Goal: Information Seeking & Learning: Learn about a topic

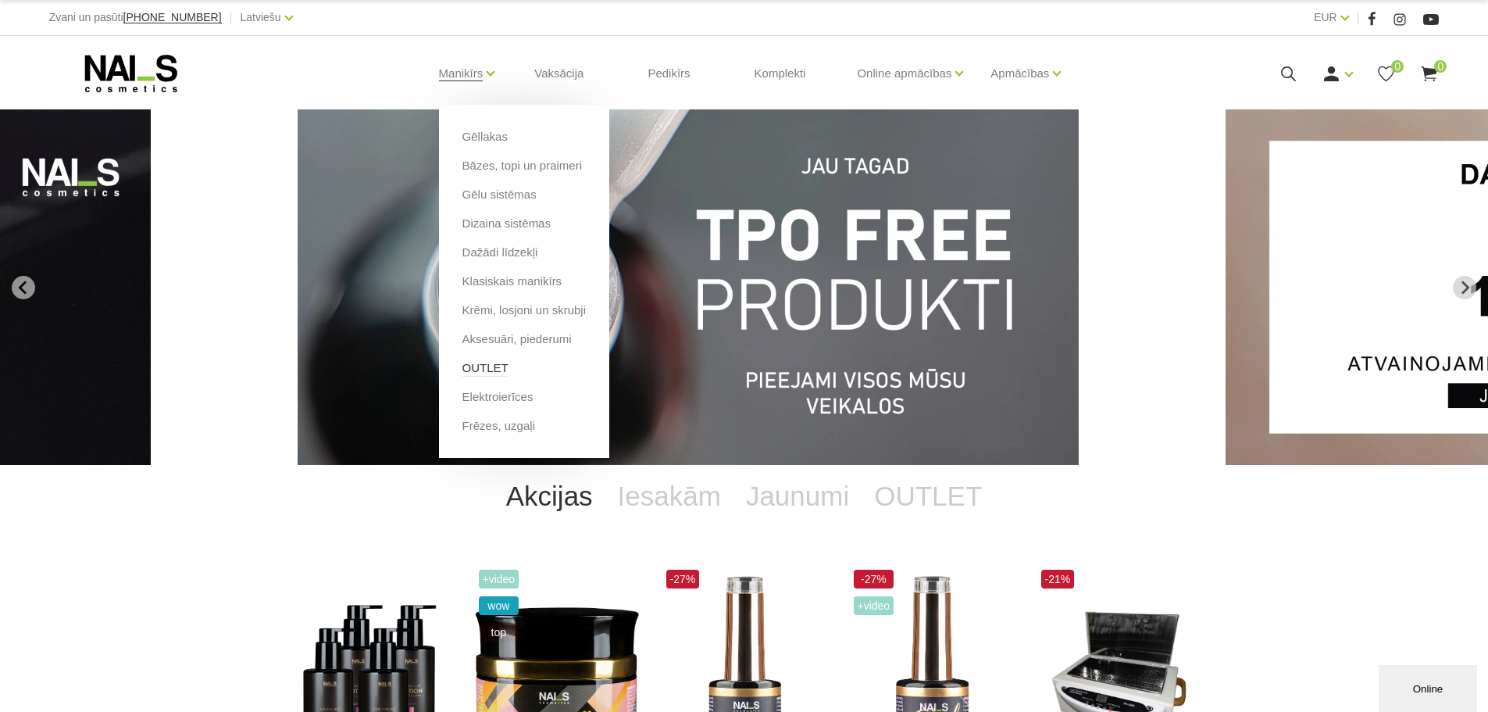
click at [476, 368] on link "OUTLET" at bounding box center [485, 367] width 46 height 17
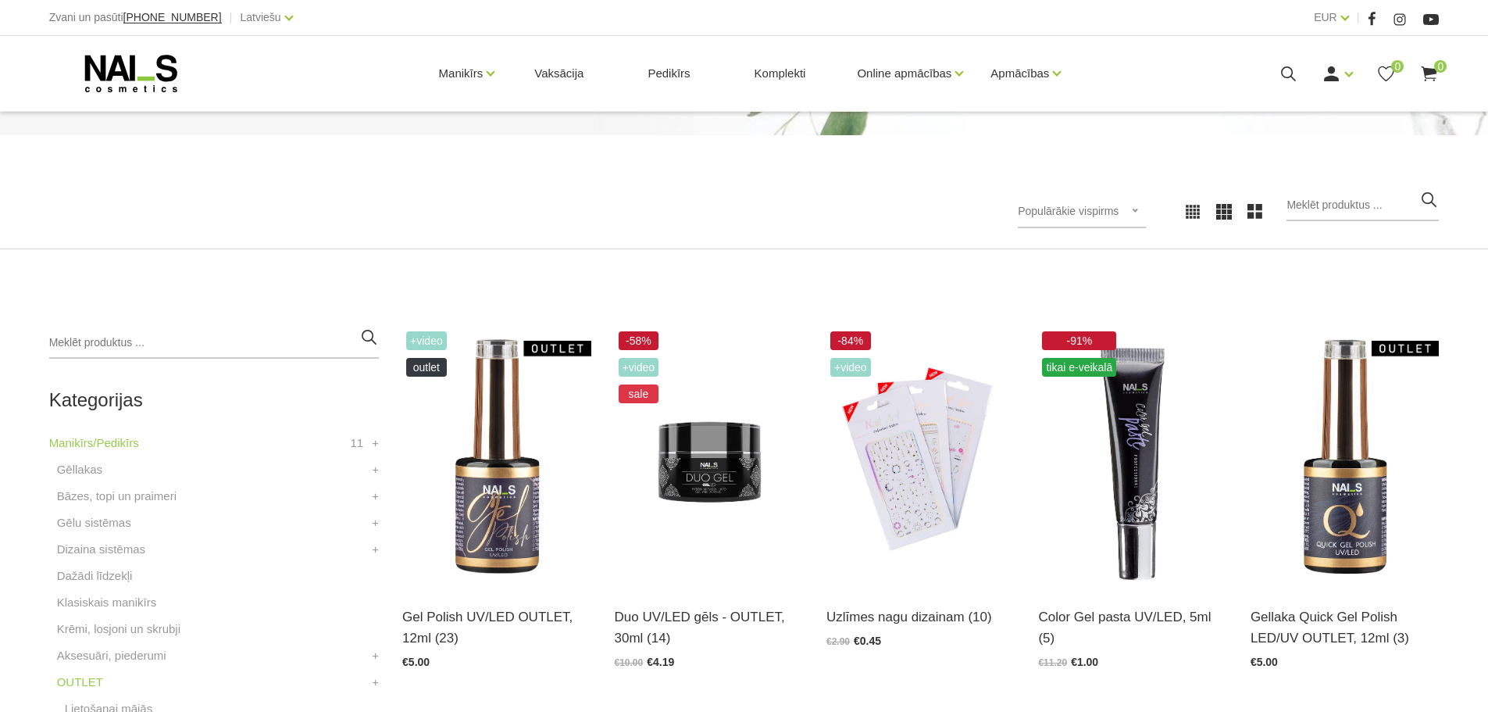
scroll to position [234, 0]
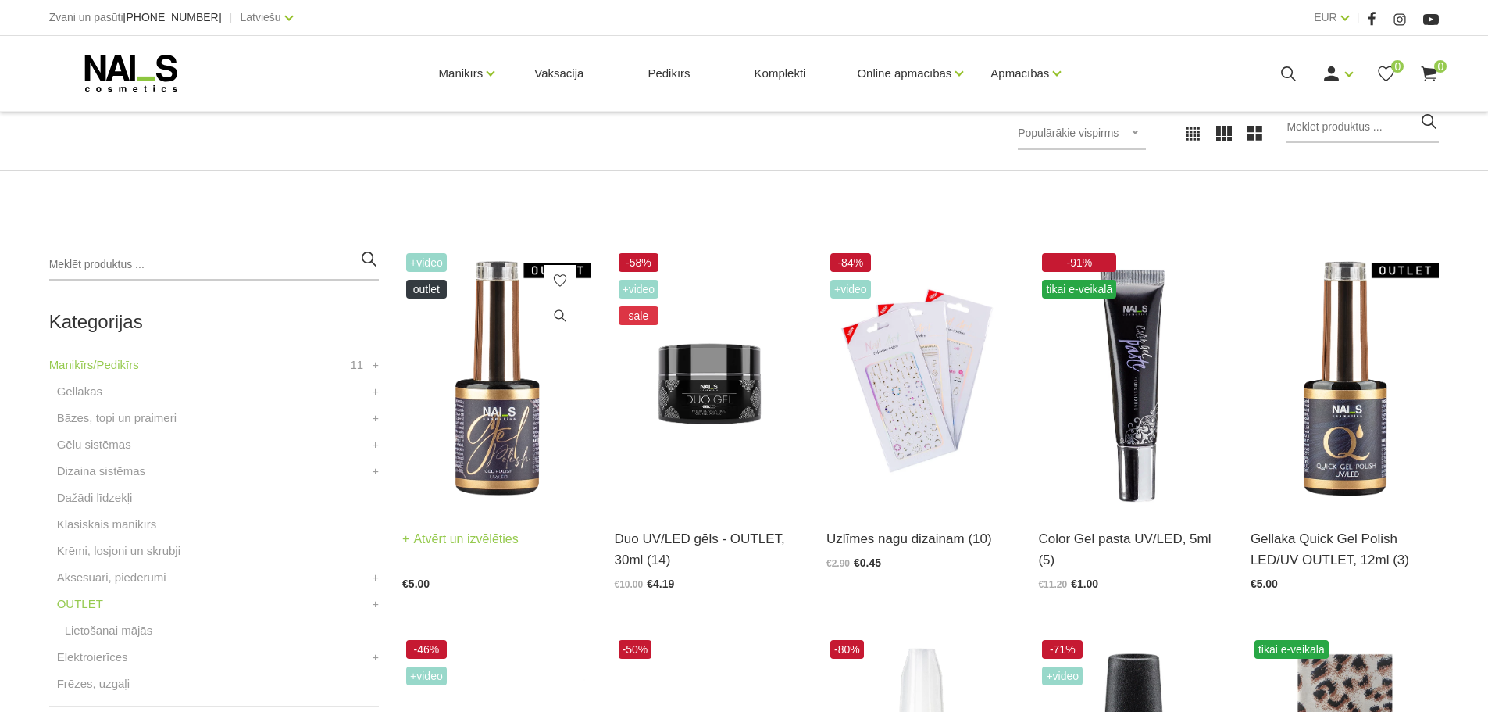
click at [498, 419] on img at bounding box center [496, 378] width 188 height 259
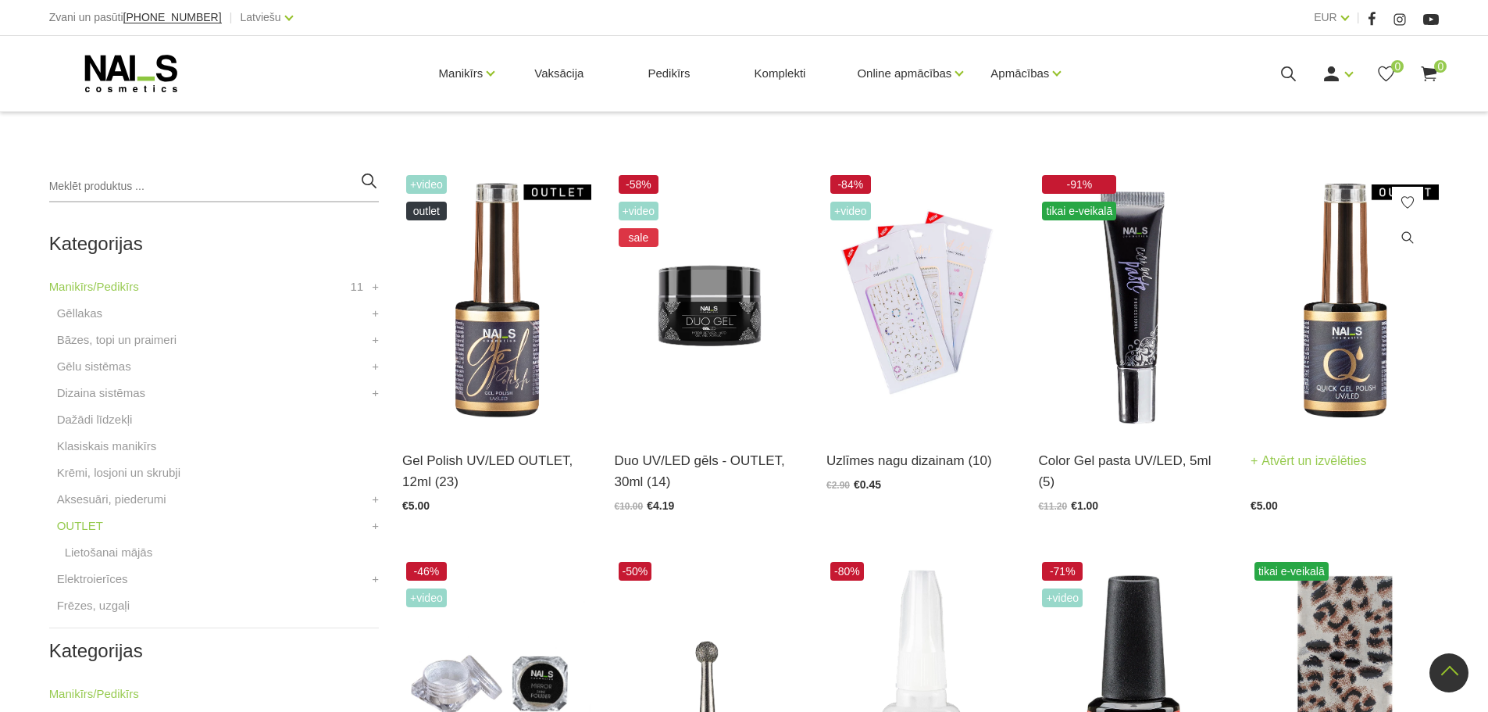
click at [1330, 359] on img at bounding box center [1345, 300] width 188 height 259
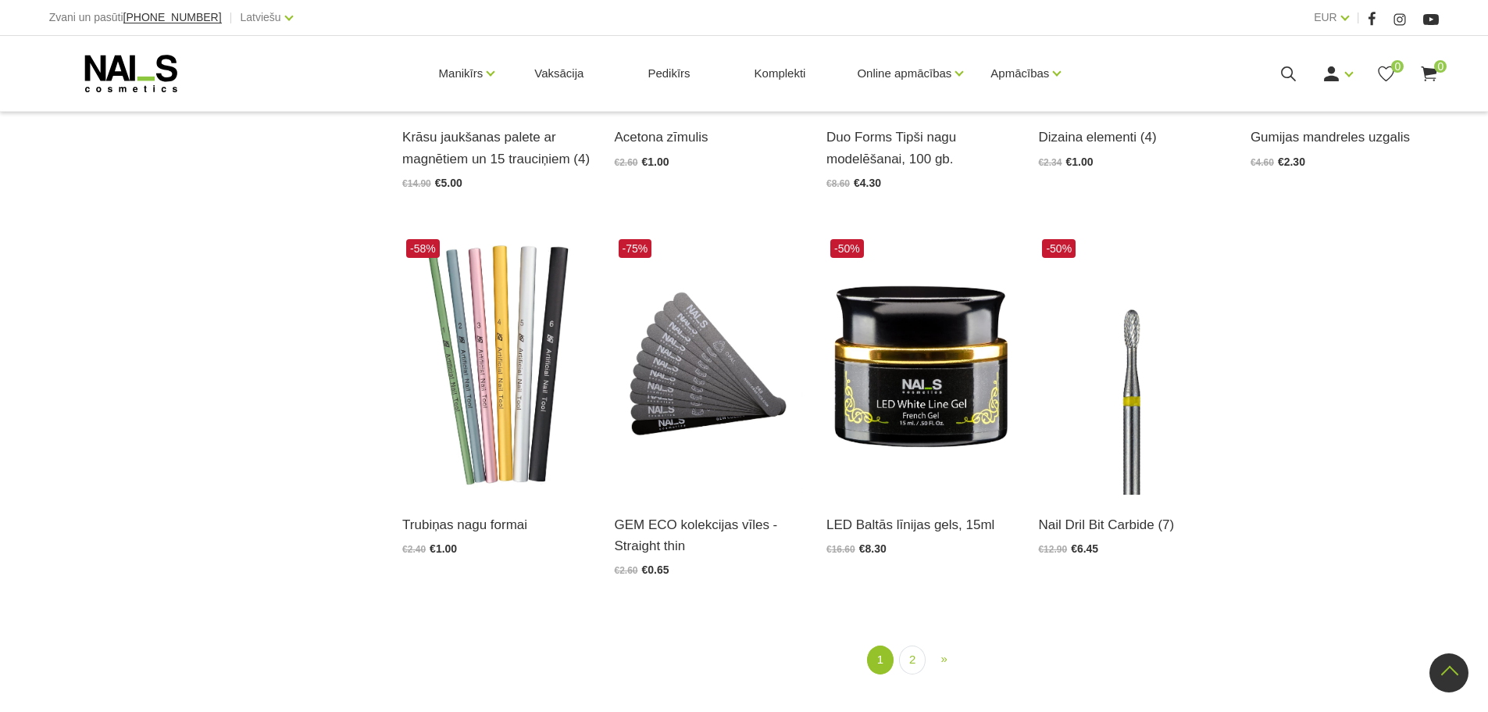
scroll to position [1953, 0]
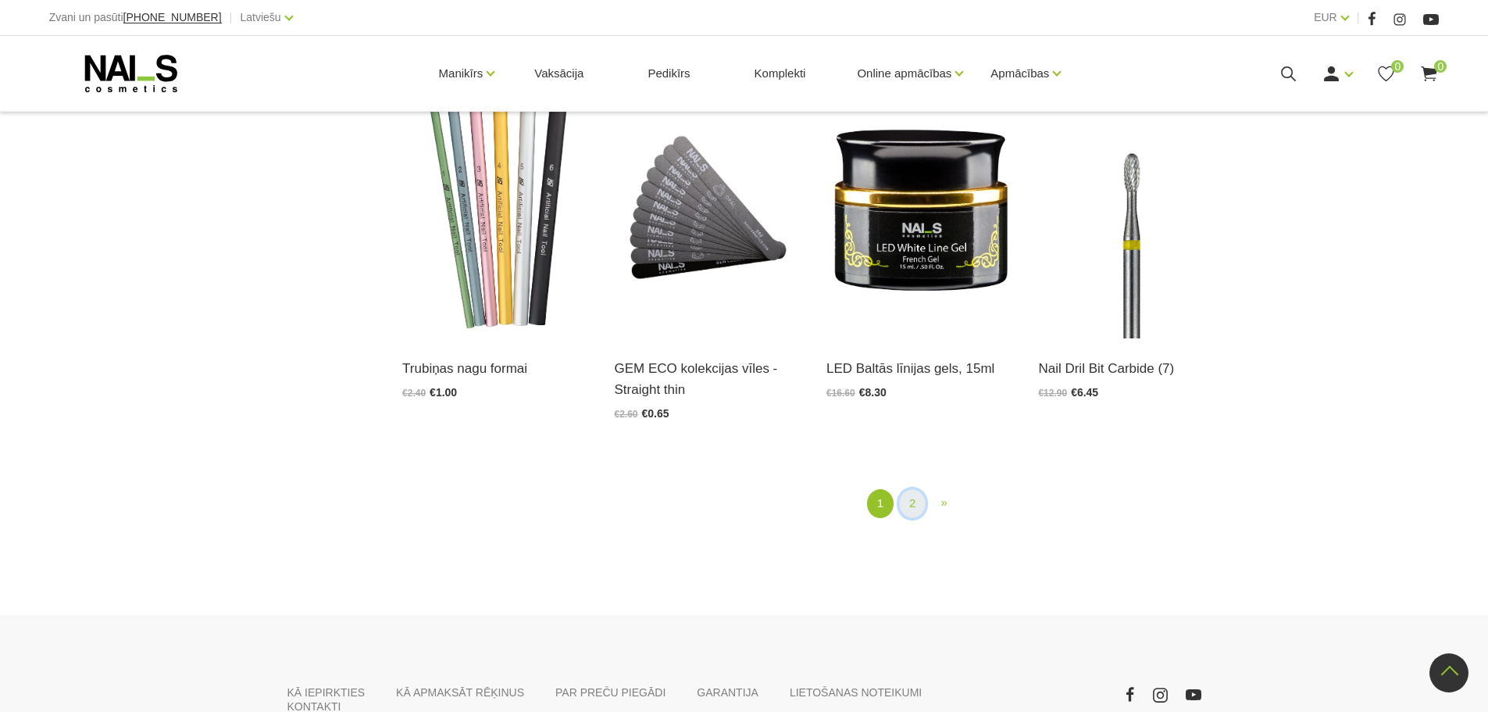
click at [917, 515] on link "2" at bounding box center [912, 503] width 27 height 29
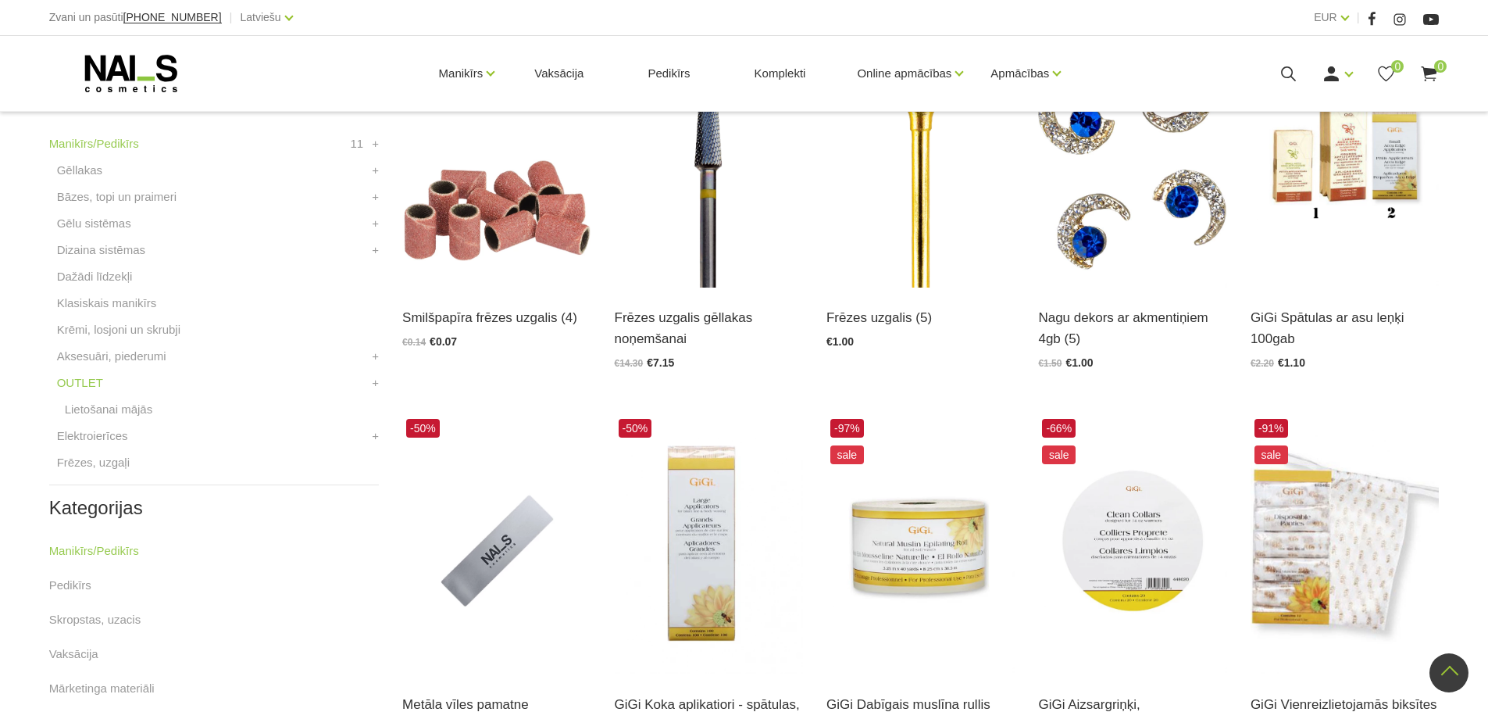
scroll to position [299, 0]
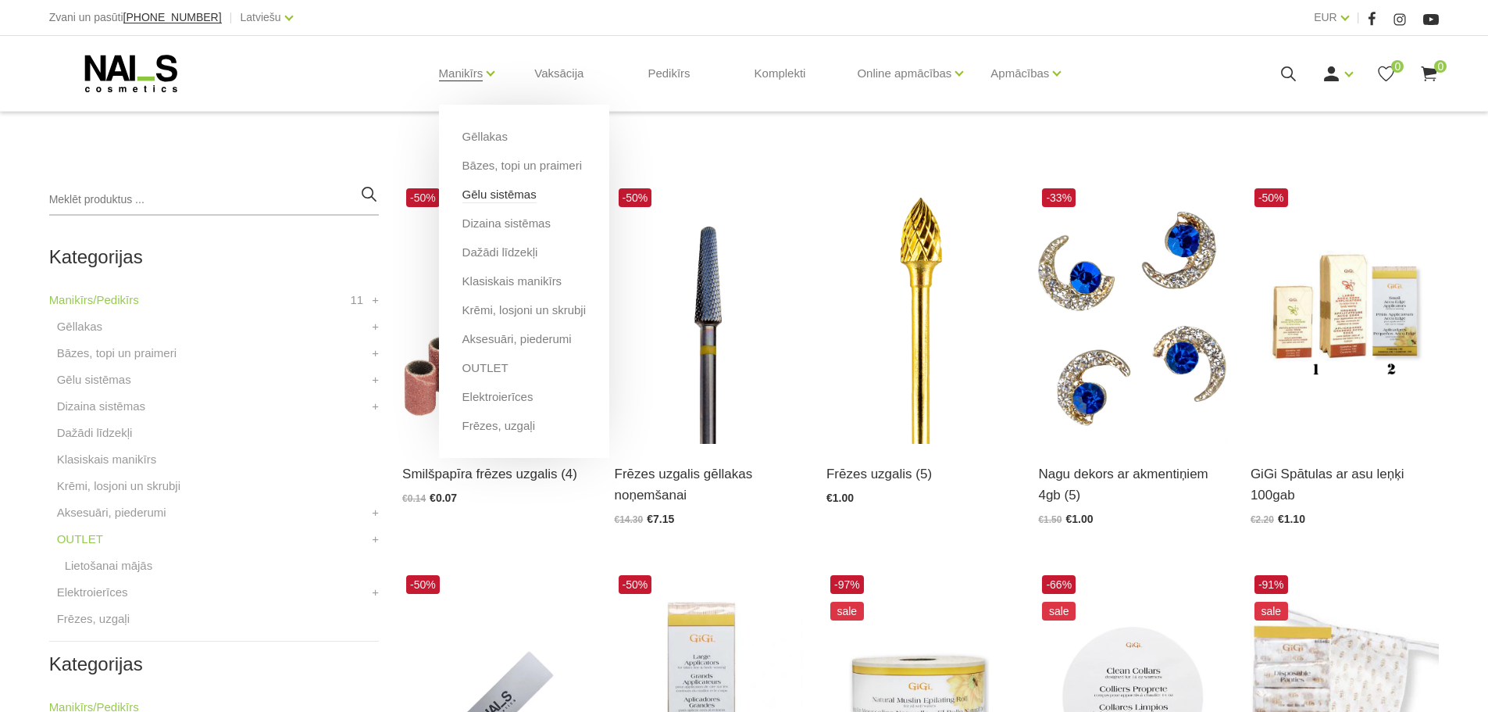
click at [478, 194] on link "Gēlu sistēmas" at bounding box center [499, 194] width 74 height 17
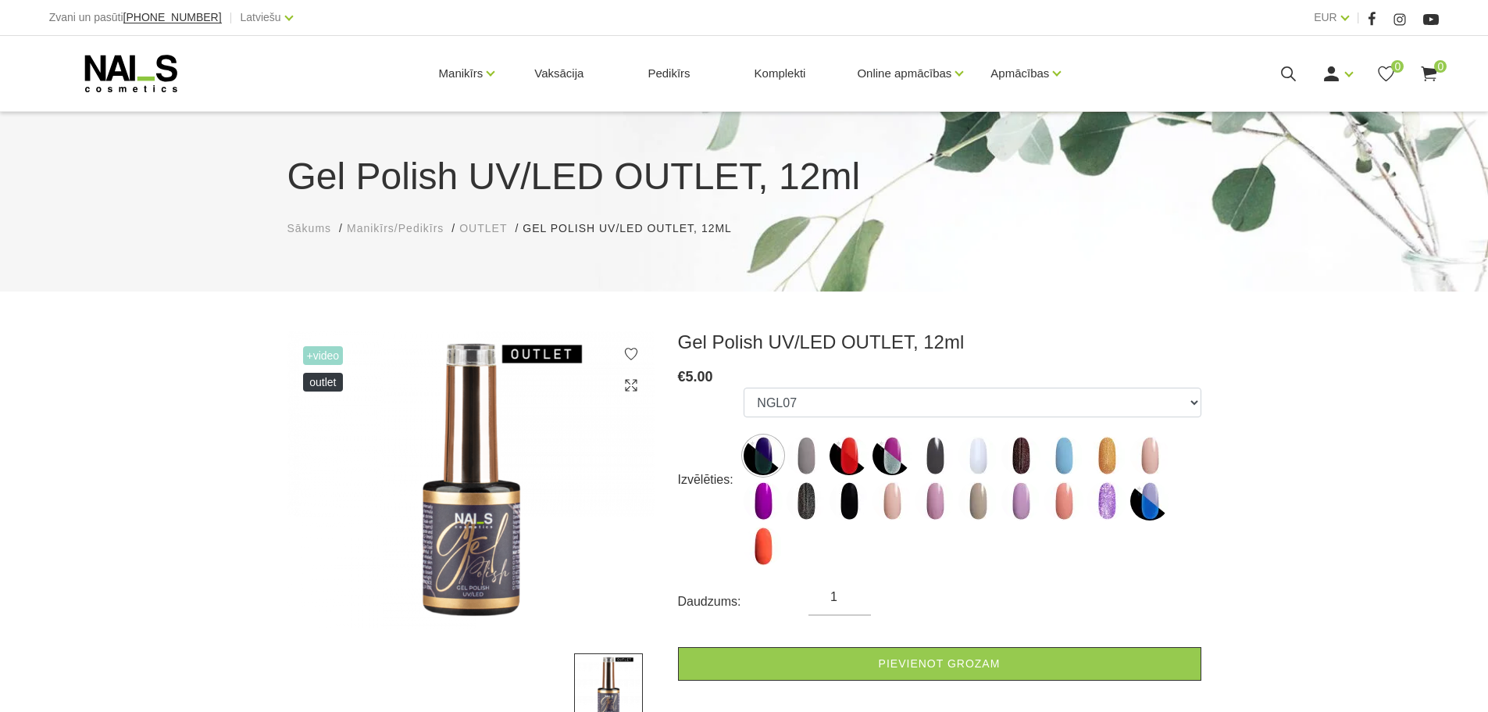
scroll to position [156, 0]
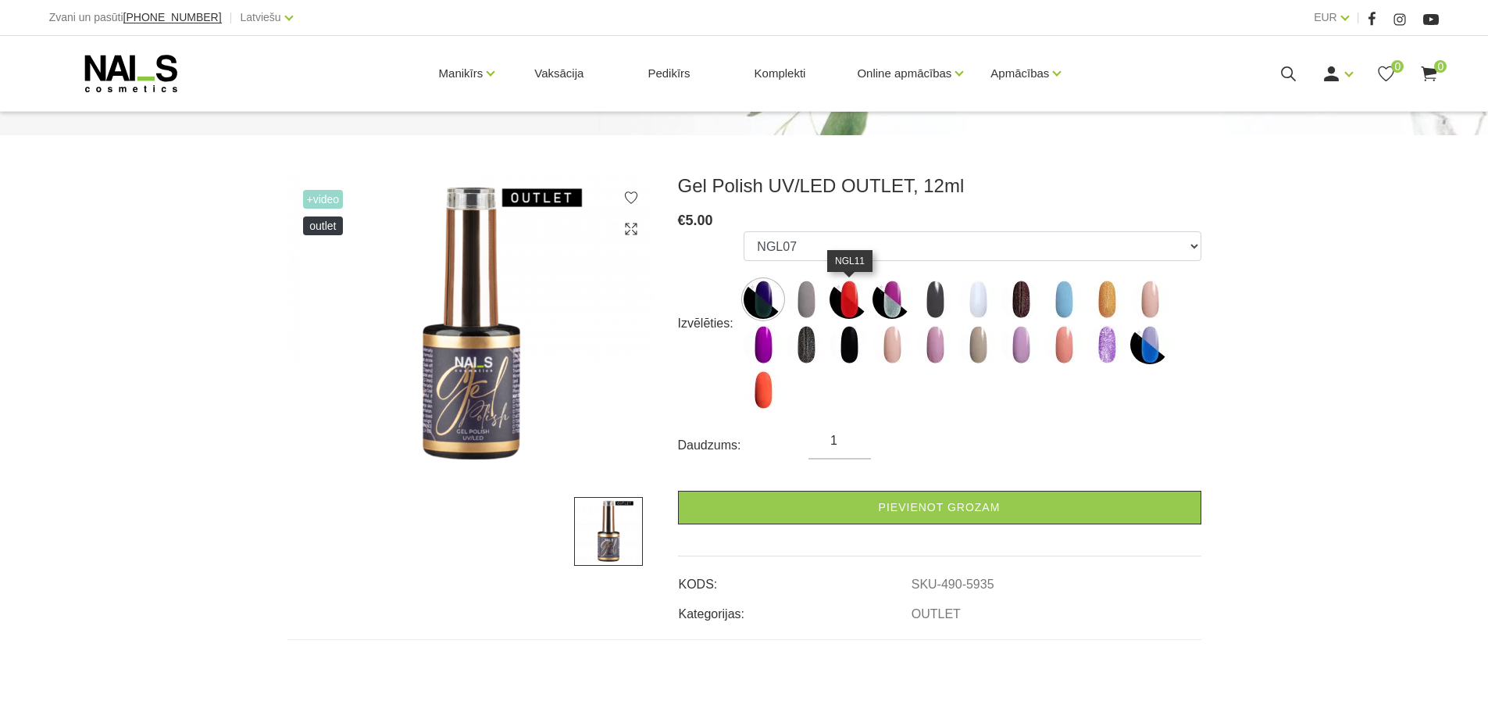
click at [847, 300] on img at bounding box center [849, 299] width 39 height 39
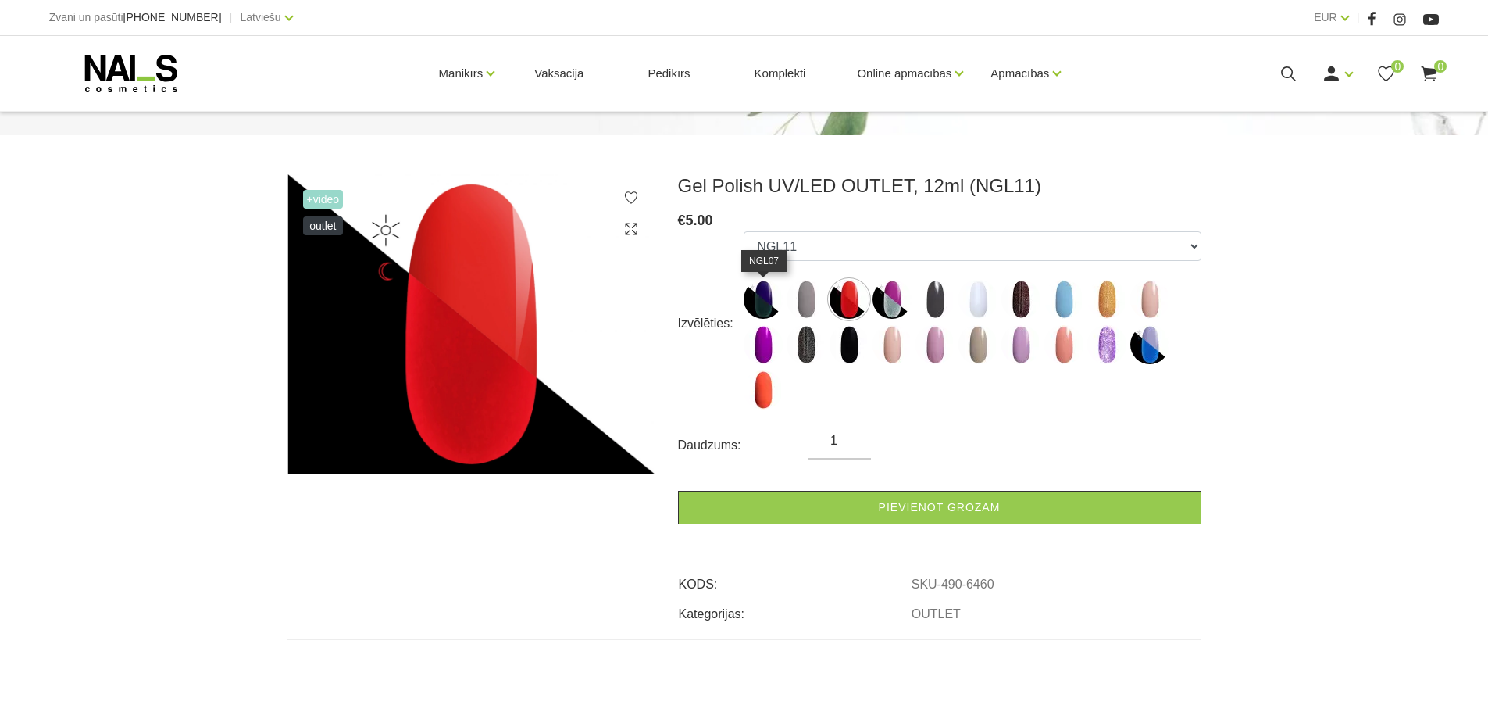
click at [765, 315] on img at bounding box center [763, 299] width 39 height 39
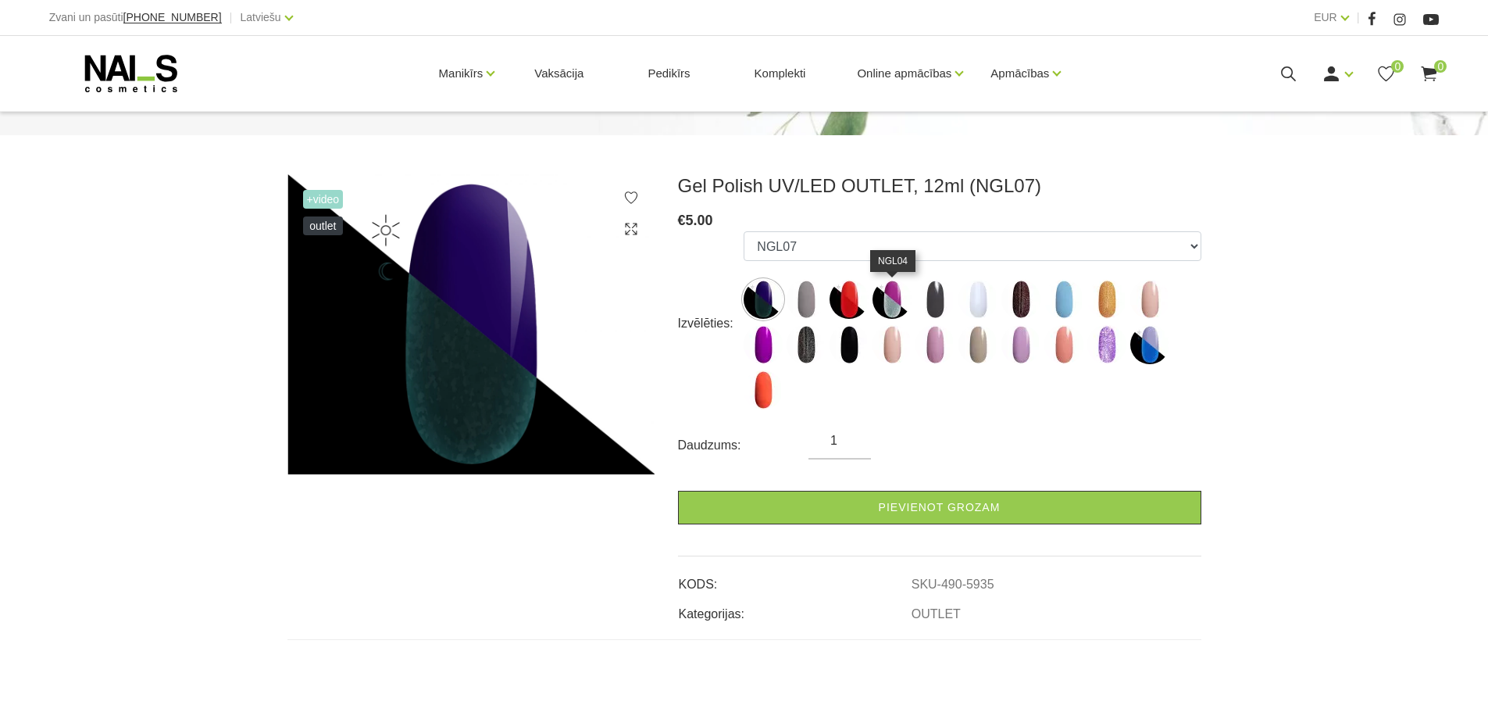
click at [894, 304] on img at bounding box center [891, 299] width 39 height 39
select select "6461"
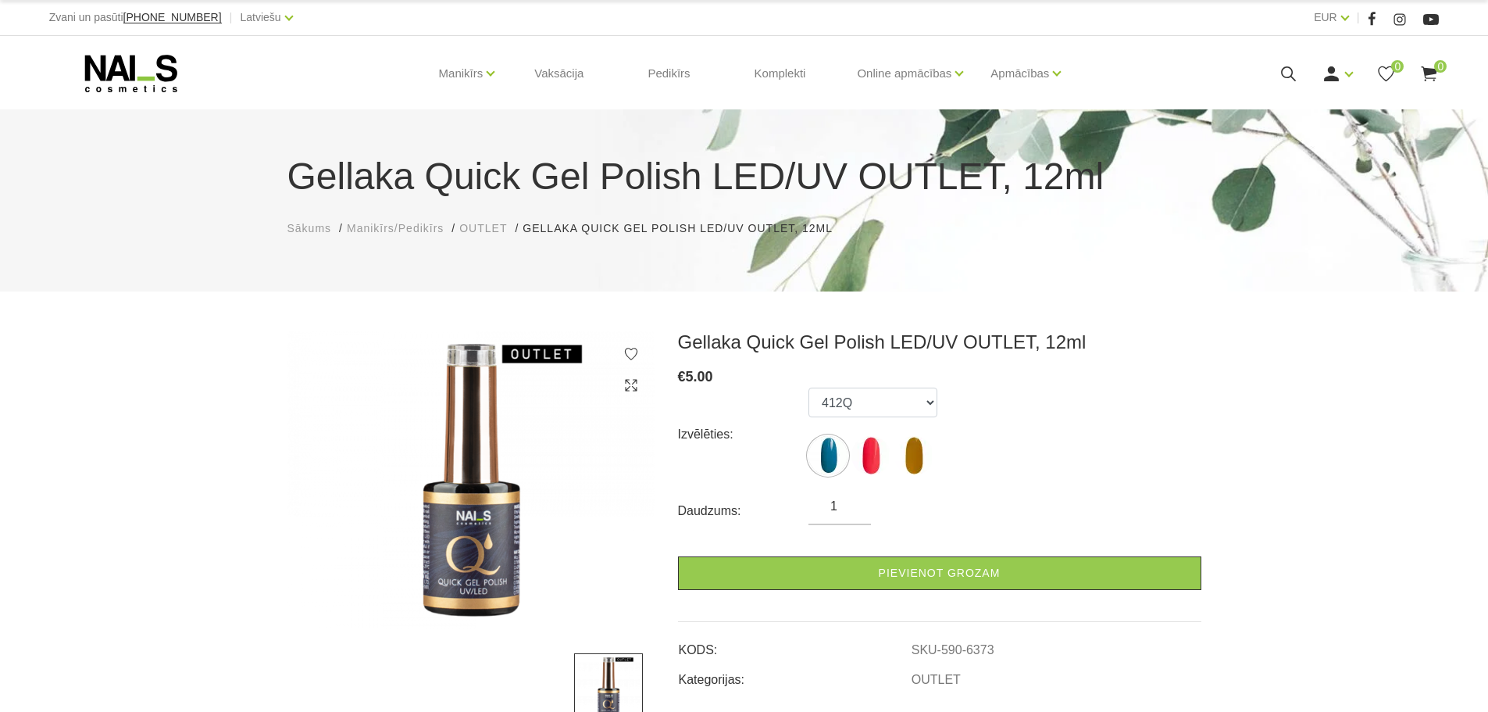
scroll to position [78, 0]
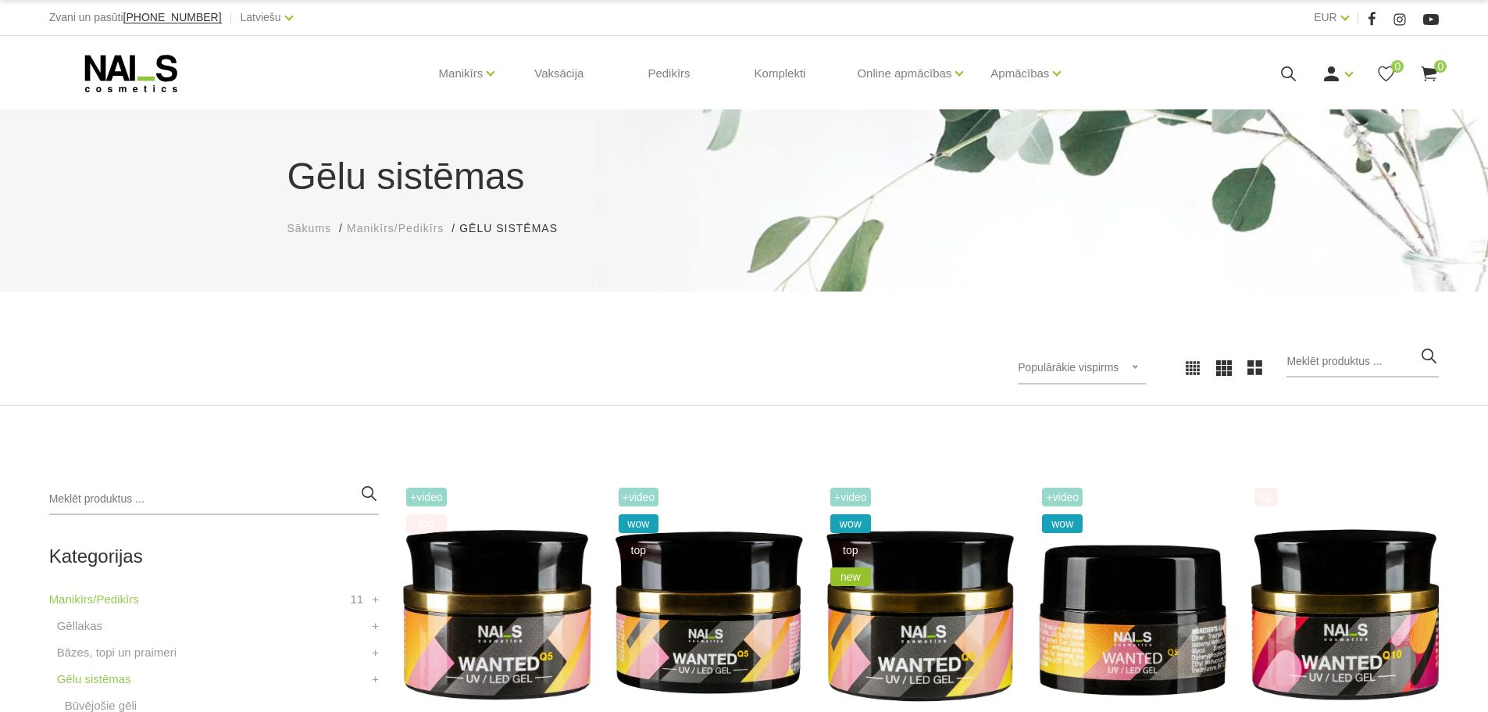
scroll to position [78, 0]
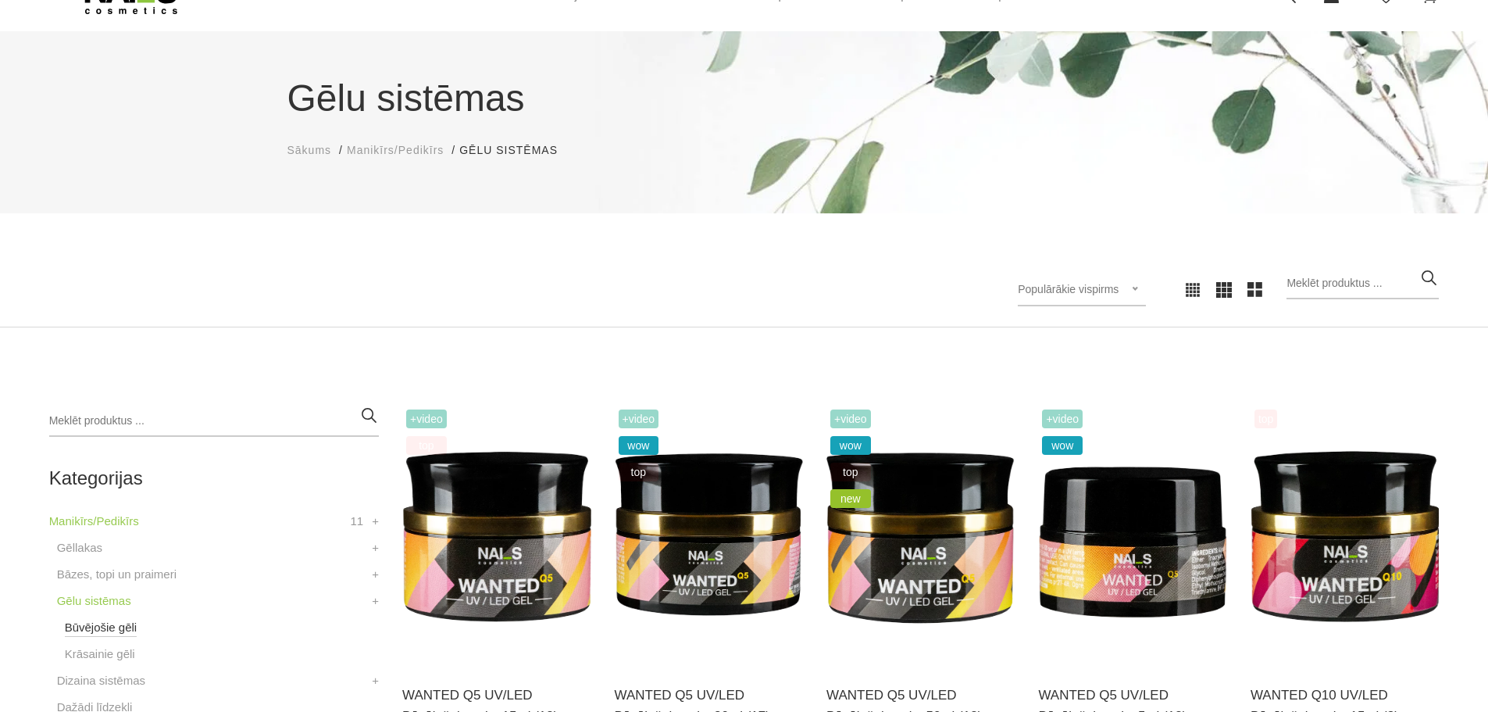
click at [129, 628] on link "Būvējošie gēli" at bounding box center [101, 627] width 73 height 19
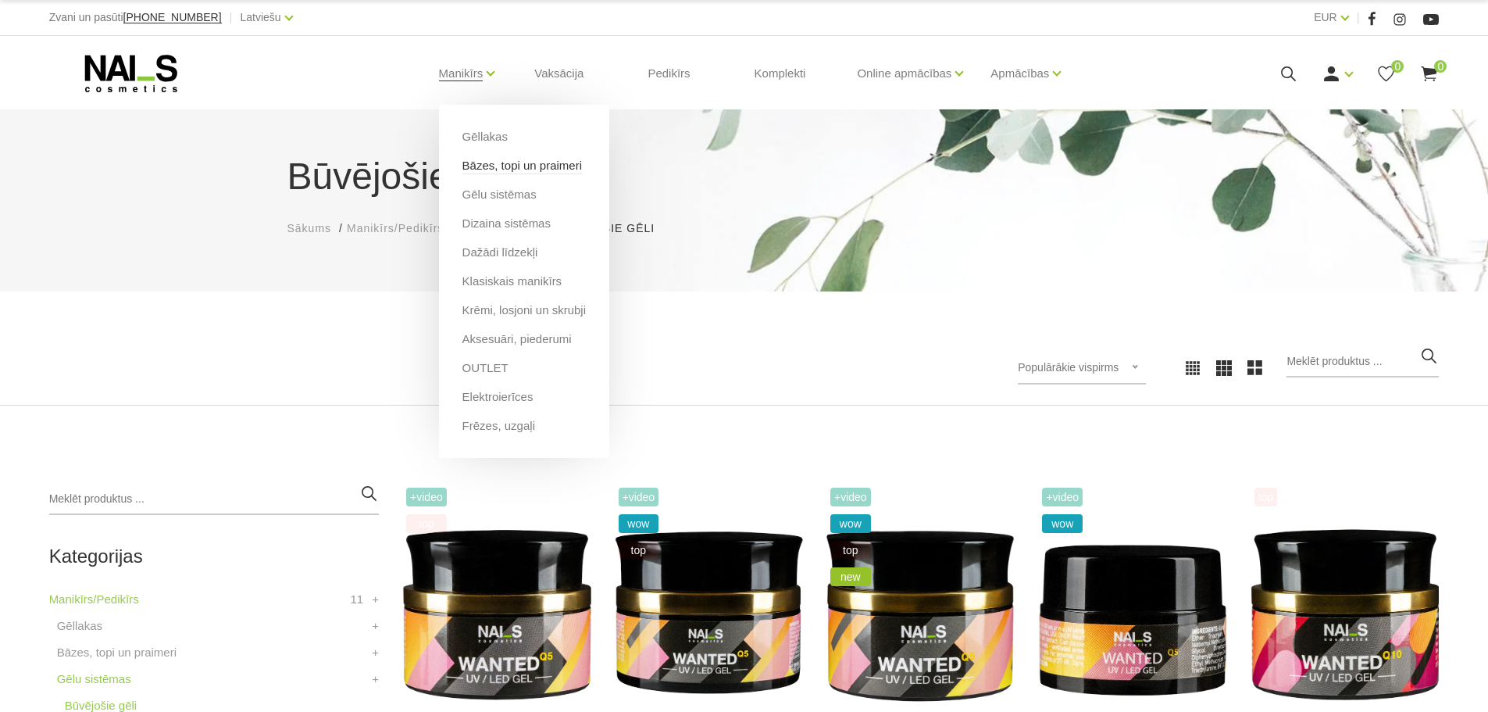
click at [499, 166] on link "Bāzes, topi un praimeri" at bounding box center [522, 165] width 120 height 17
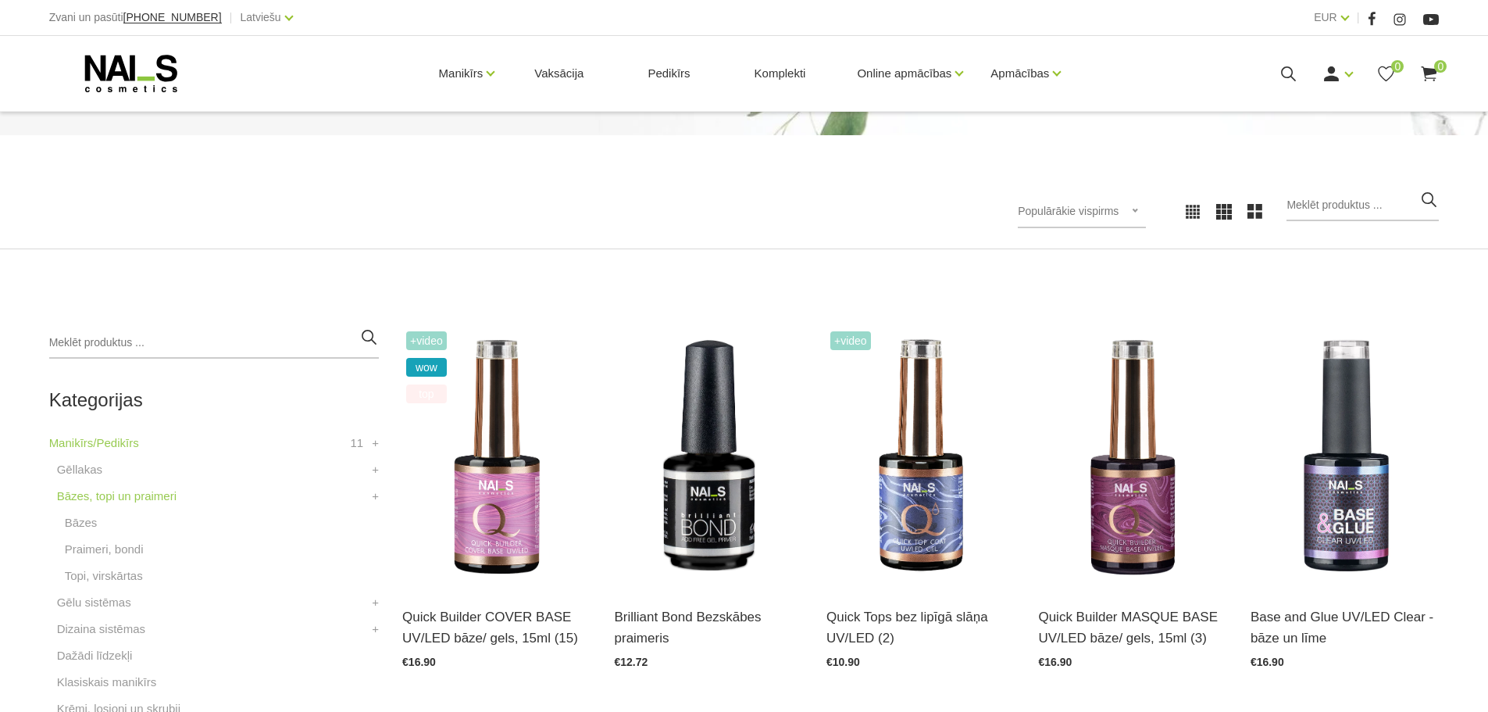
scroll to position [234, 0]
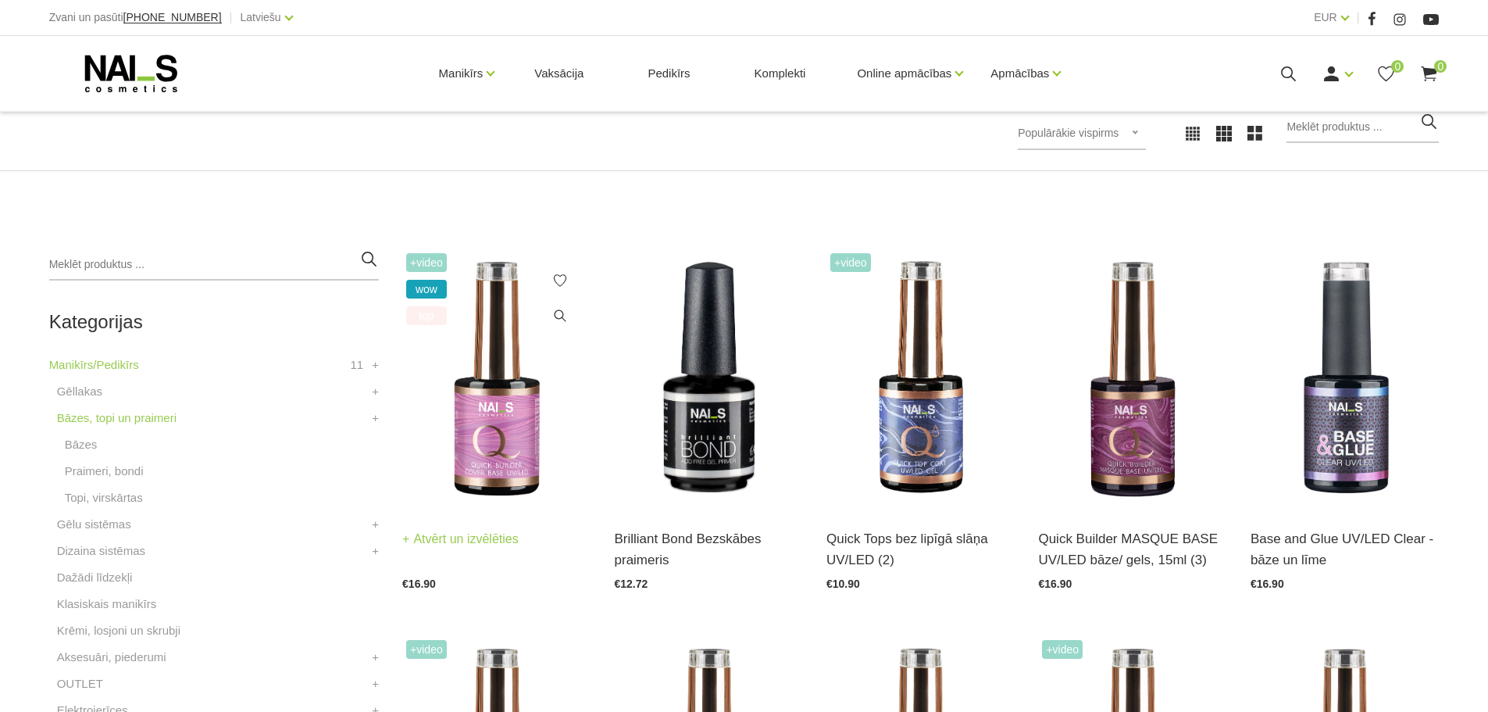
click at [488, 423] on img at bounding box center [496, 378] width 188 height 259
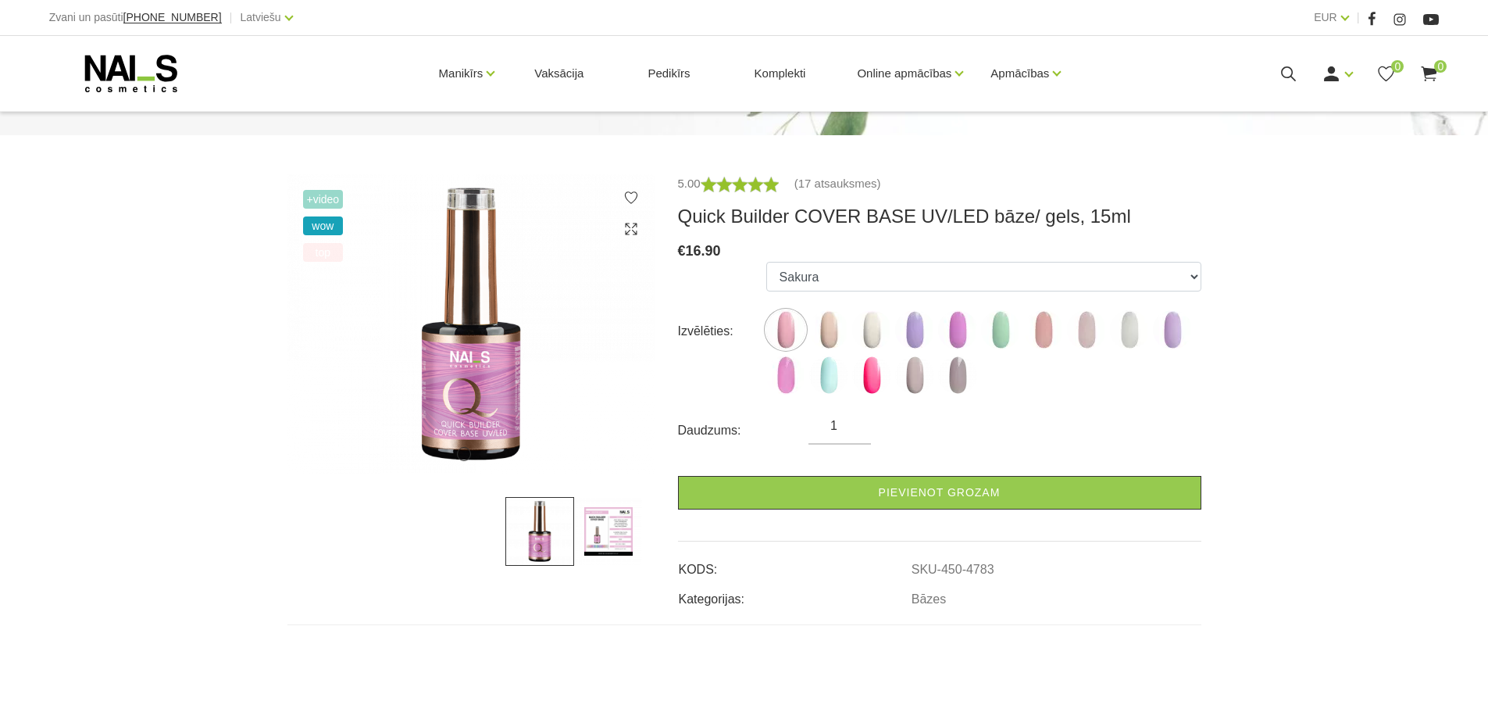
scroll to position [234, 0]
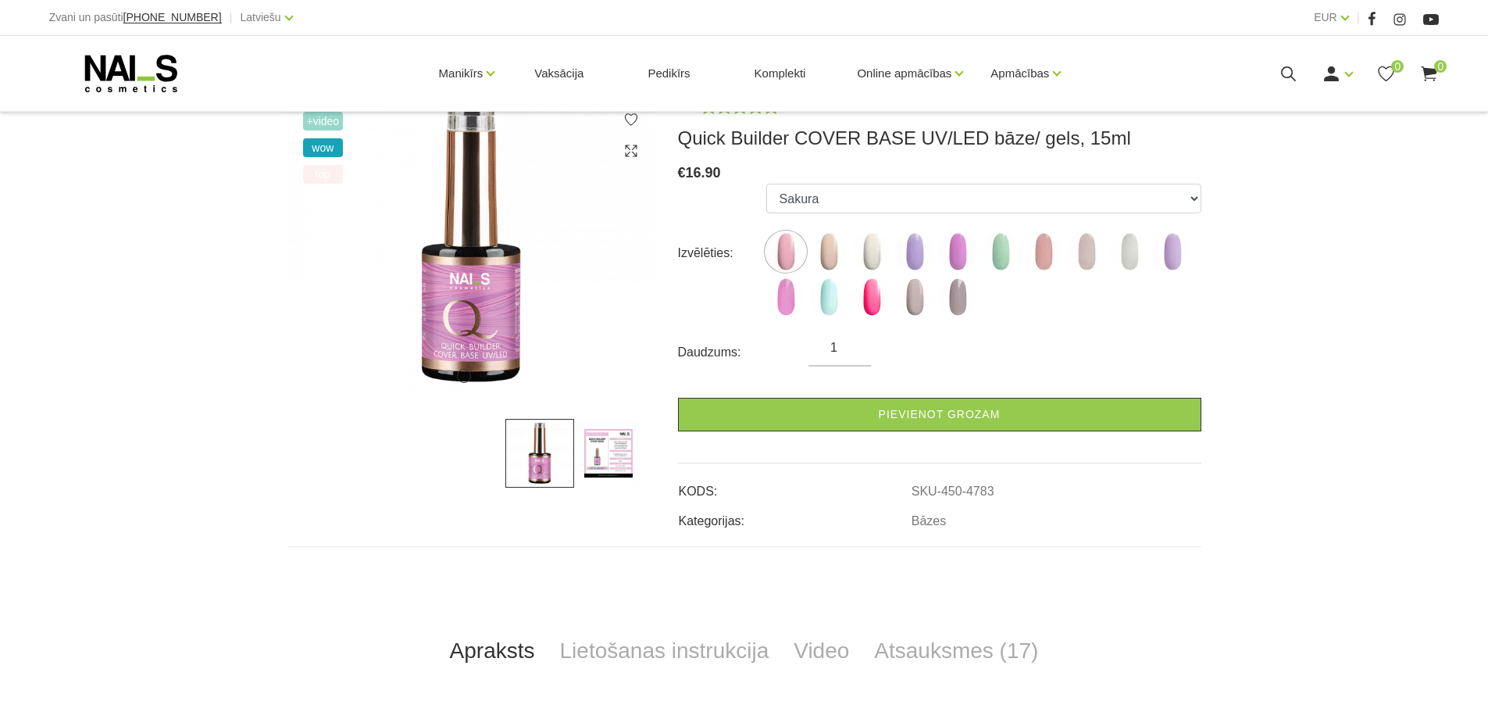
click at [629, 461] on img at bounding box center [608, 453] width 69 height 69
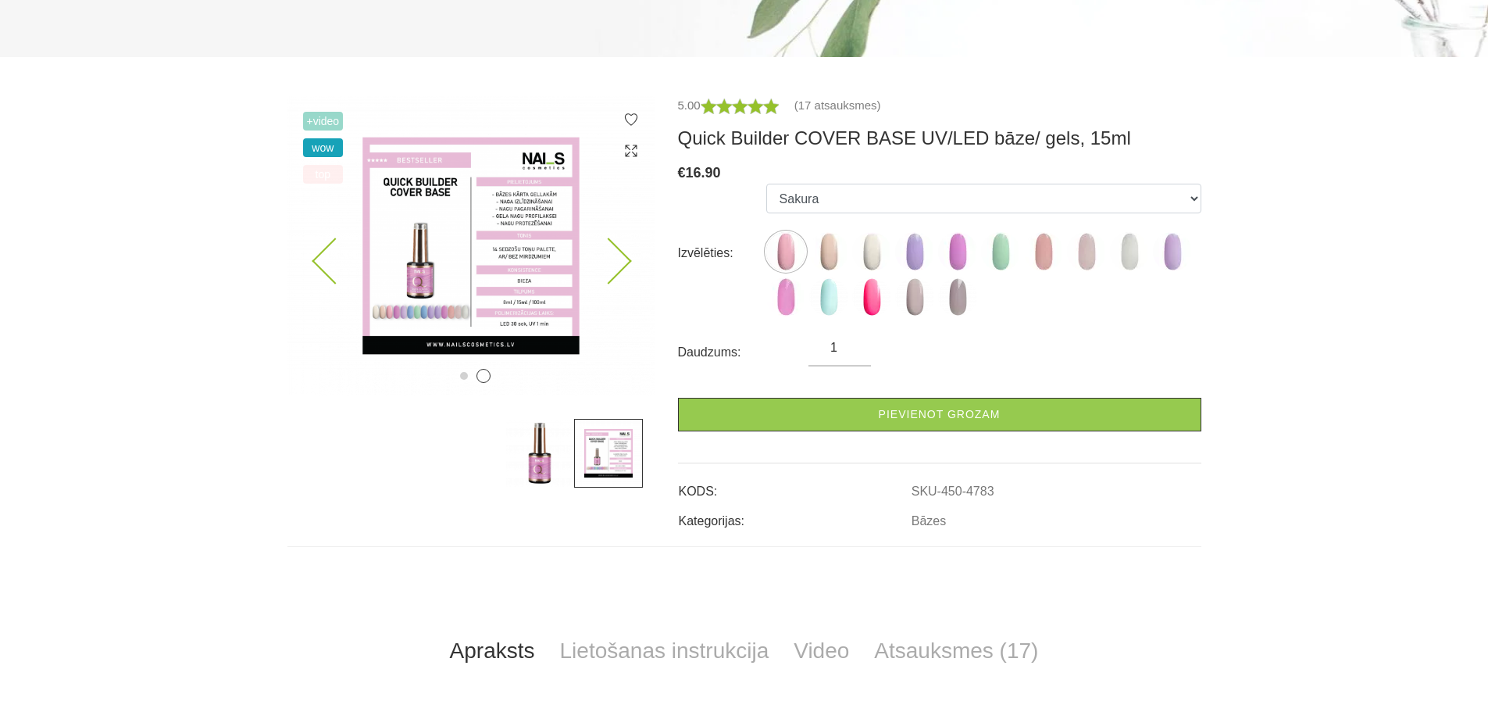
scroll to position [0, 0]
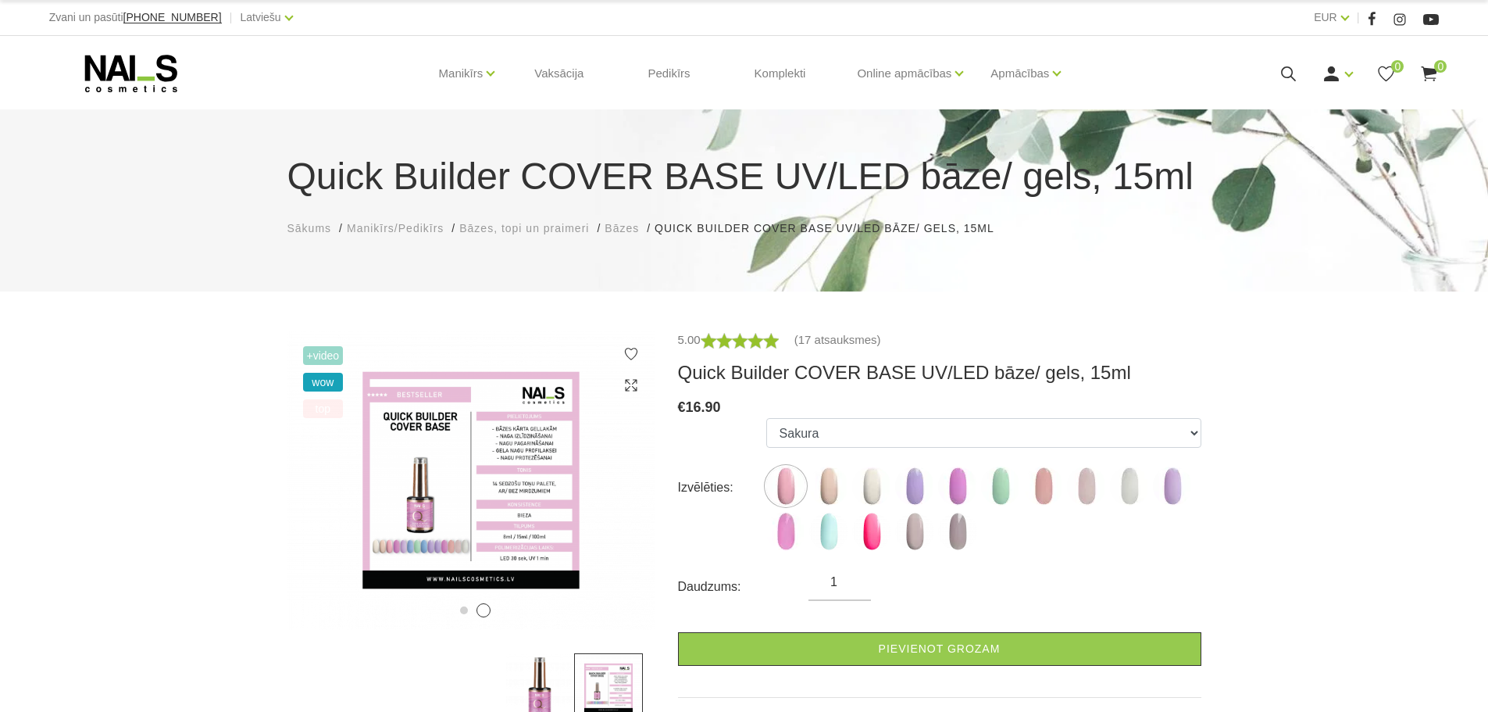
click at [321, 353] on span "+Video" at bounding box center [323, 355] width 41 height 19
click at [326, 387] on span "wow" at bounding box center [323, 382] width 41 height 19
click at [324, 402] on span "top" at bounding box center [323, 408] width 41 height 19
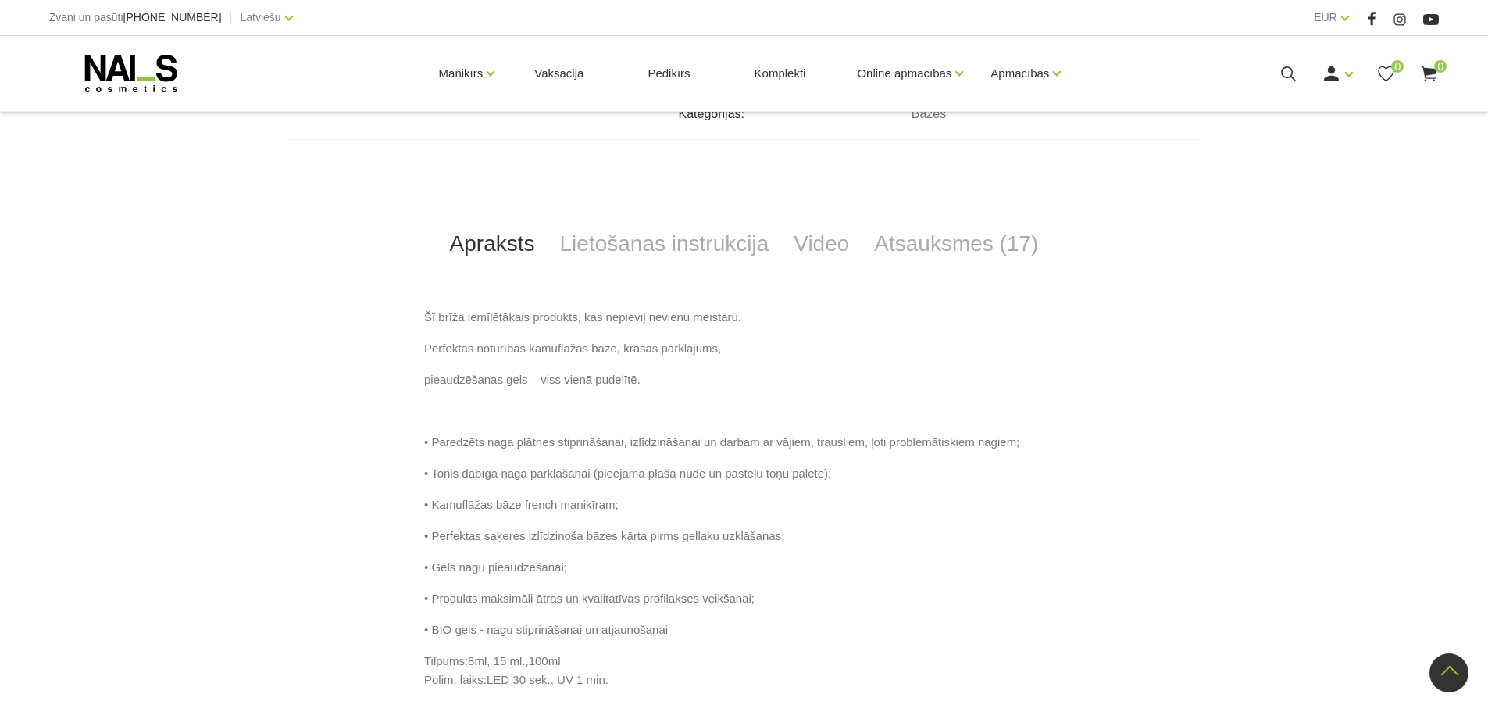
scroll to position [563, 0]
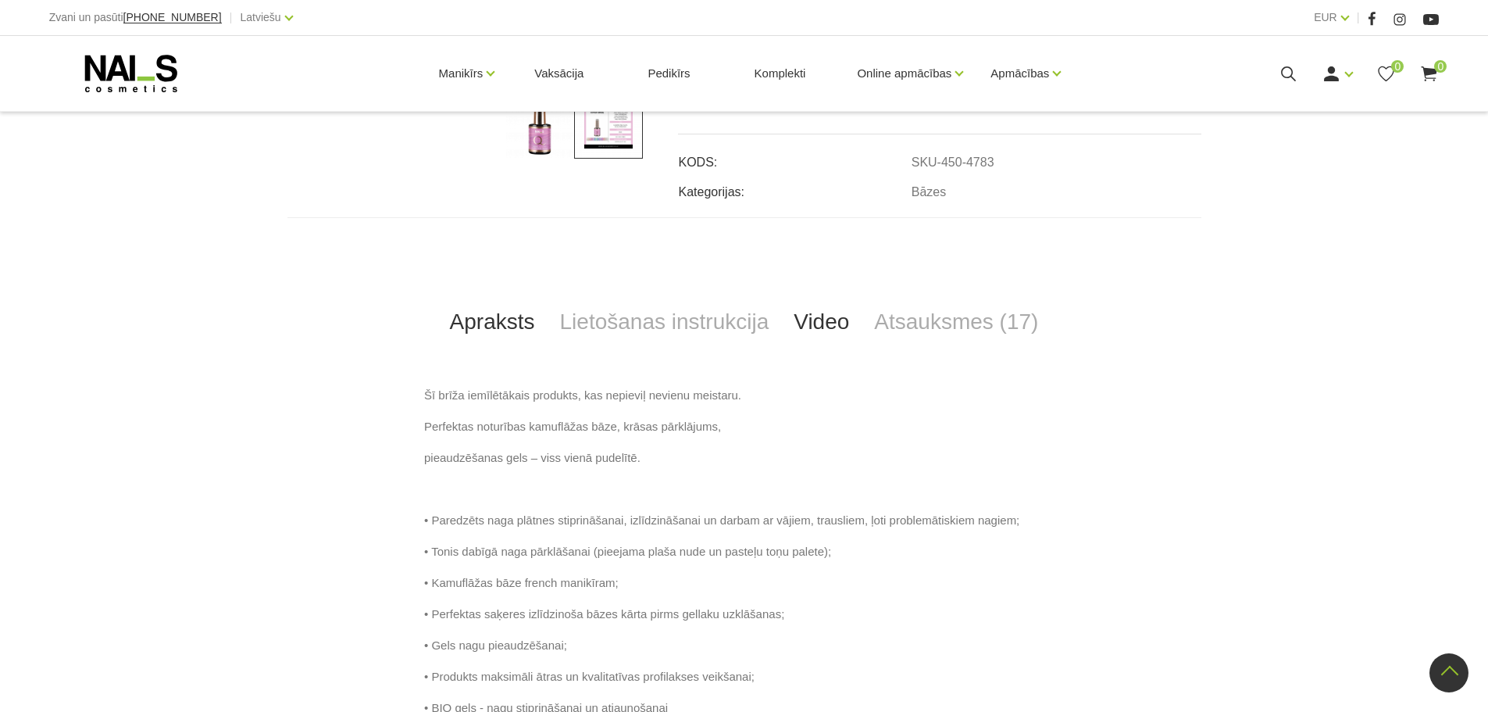
click at [795, 323] on link "Video" at bounding box center [821, 322] width 80 height 52
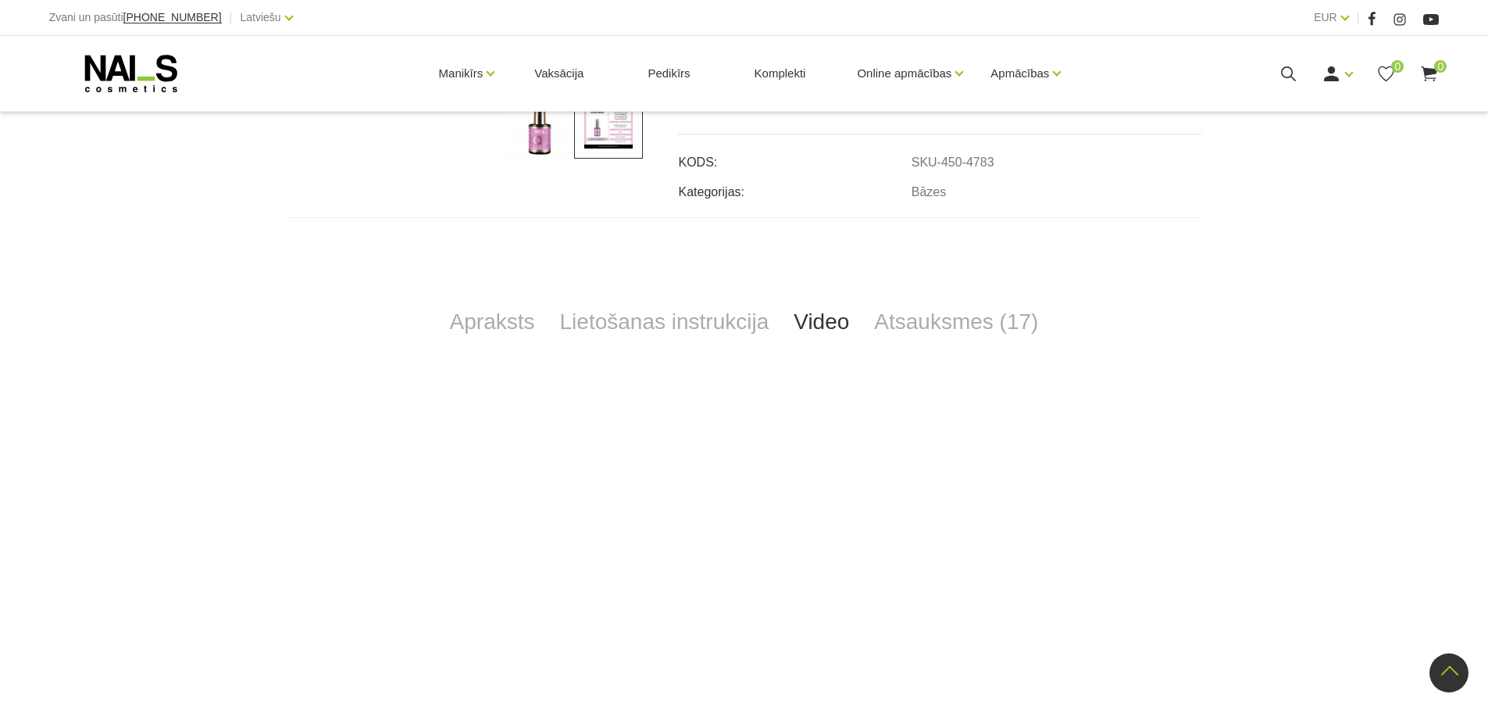
scroll to position [797, 0]
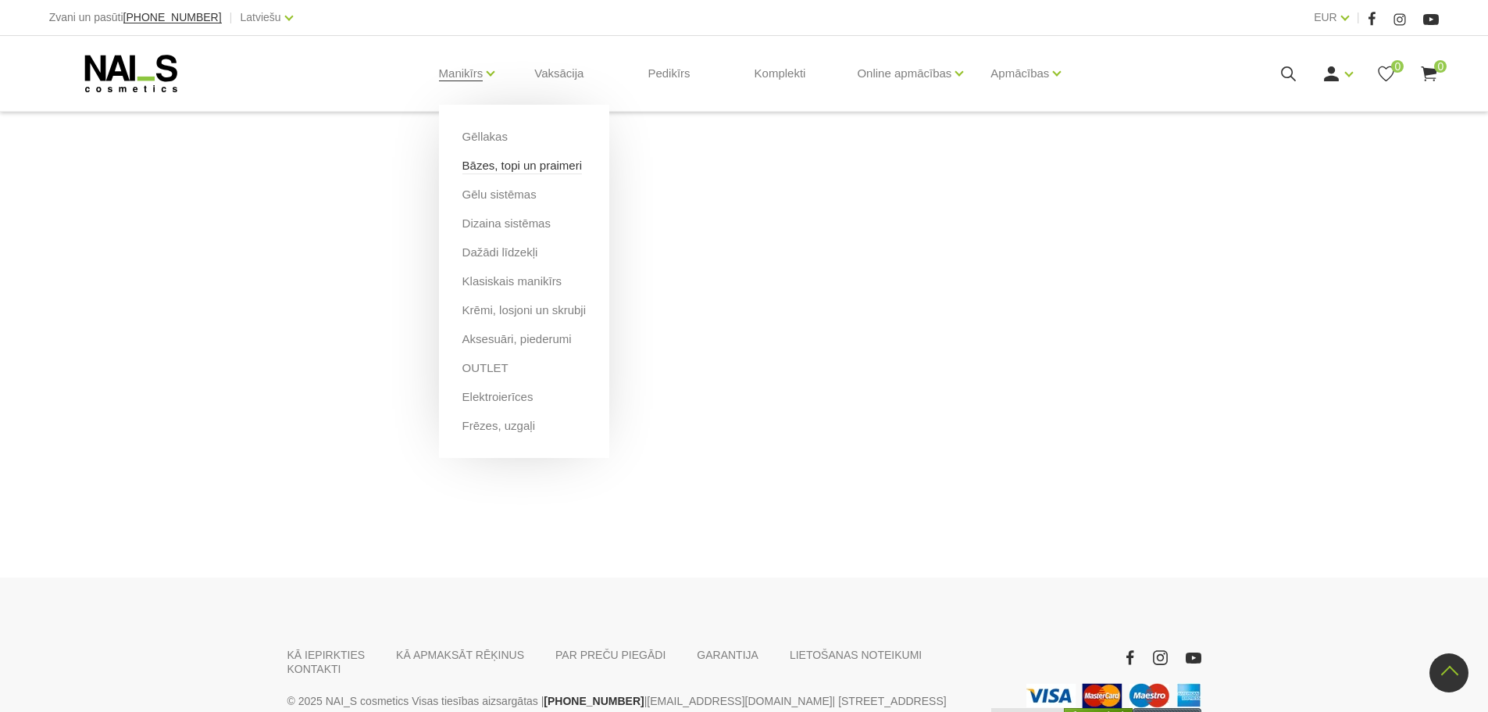
click at [490, 167] on link "Bāzes, topi un praimeri" at bounding box center [522, 165] width 120 height 17
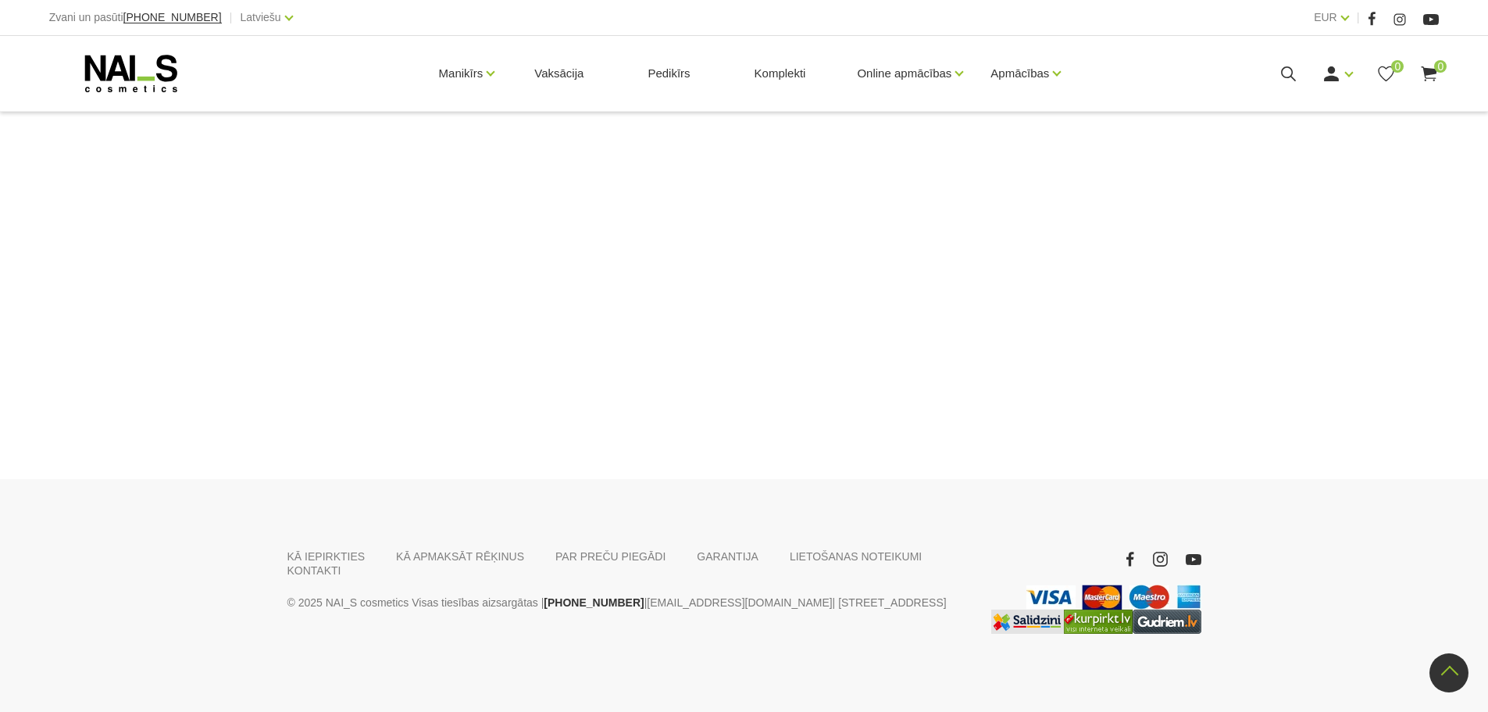
scroll to position [740, 0]
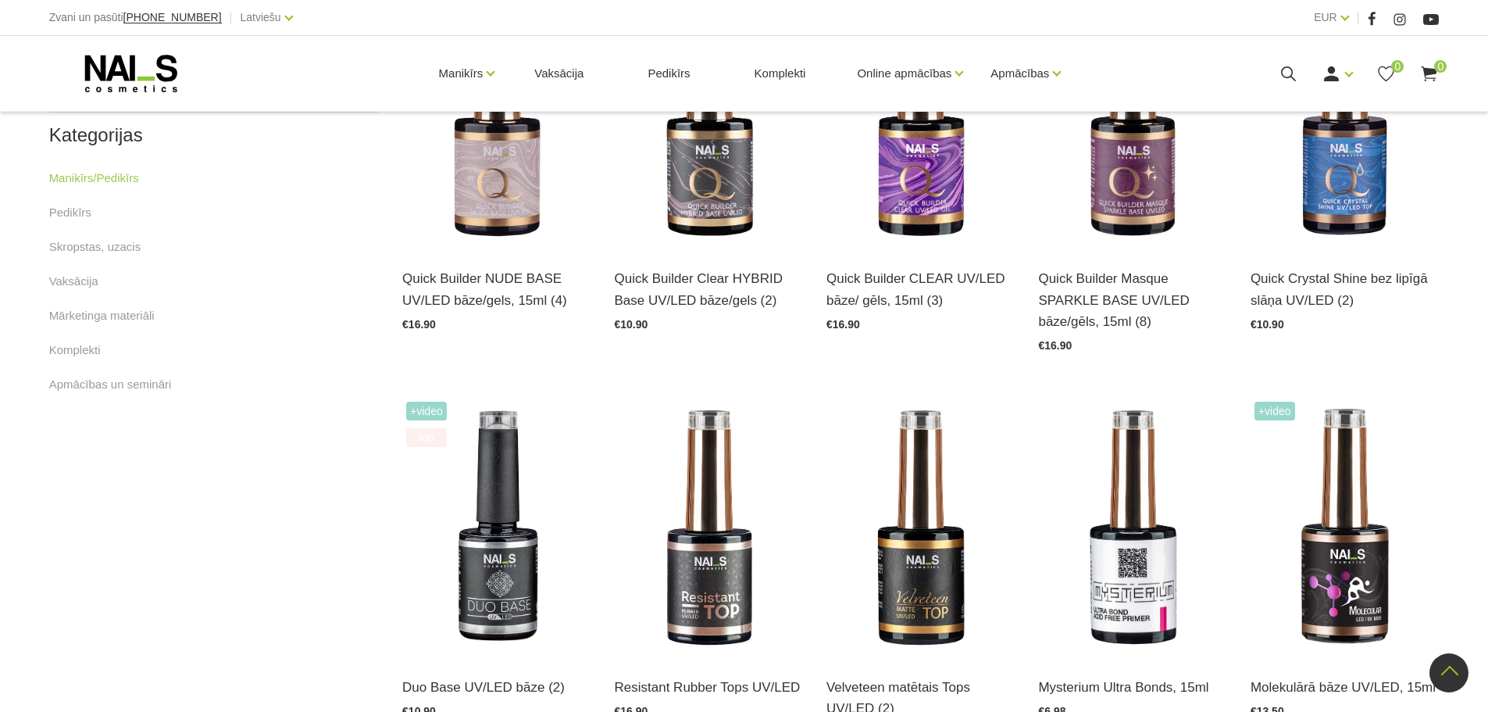
scroll to position [959, 0]
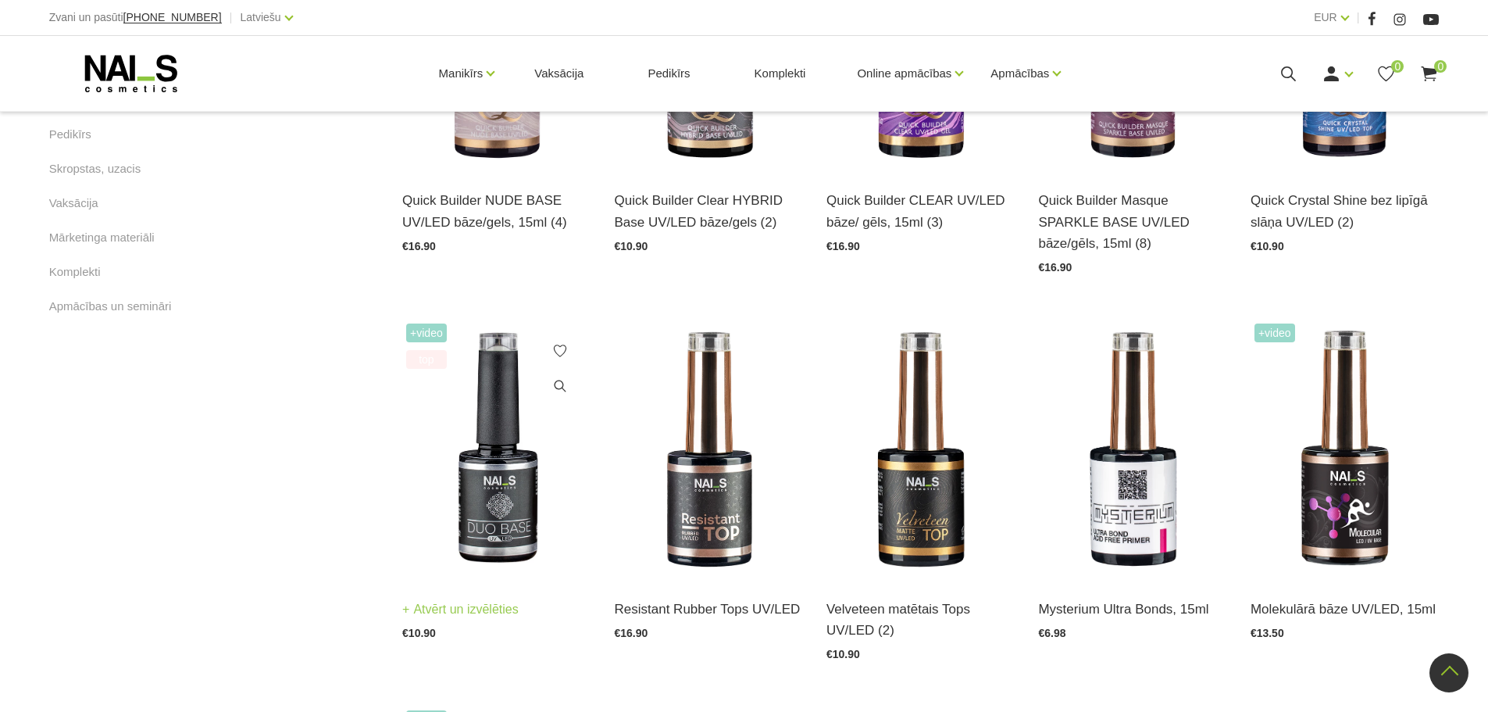
click at [500, 525] on img at bounding box center [496, 448] width 188 height 259
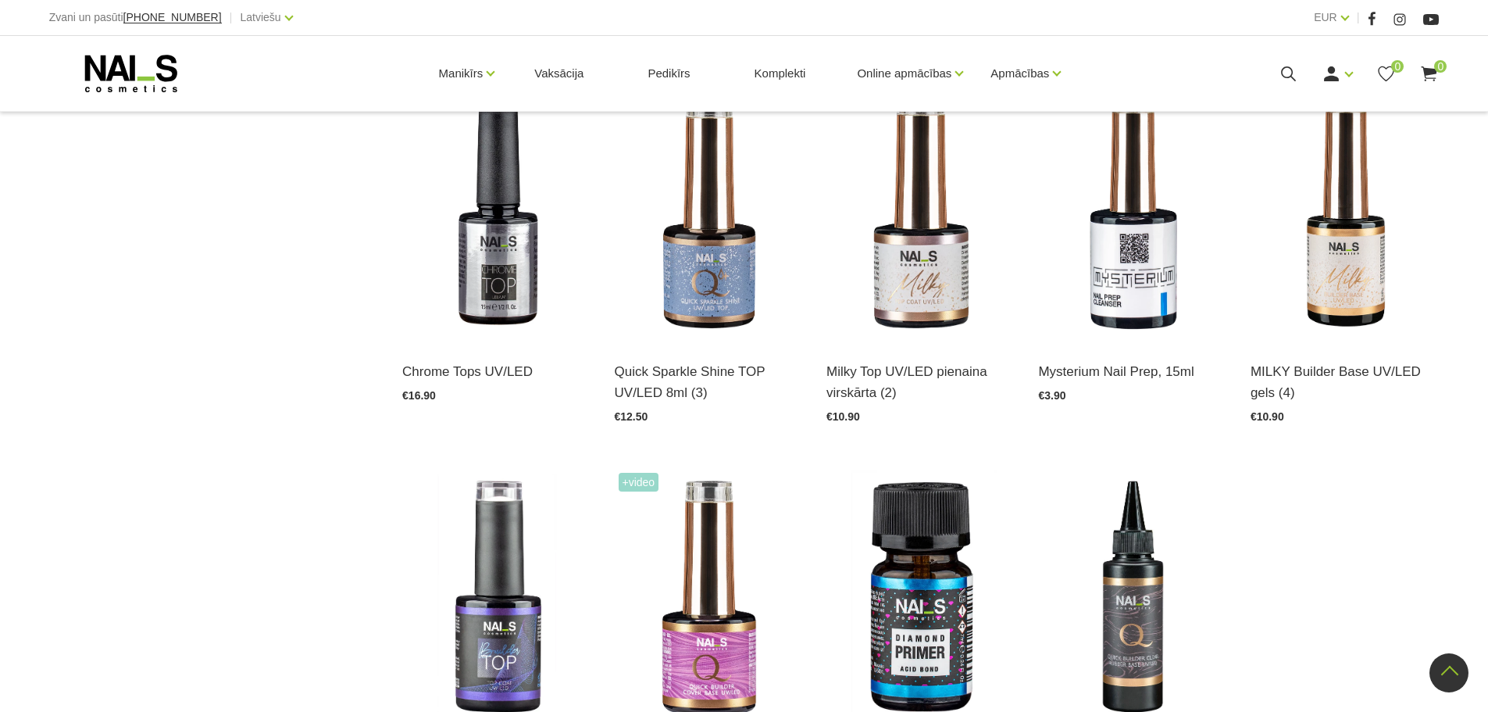
scroll to position [1740, 0]
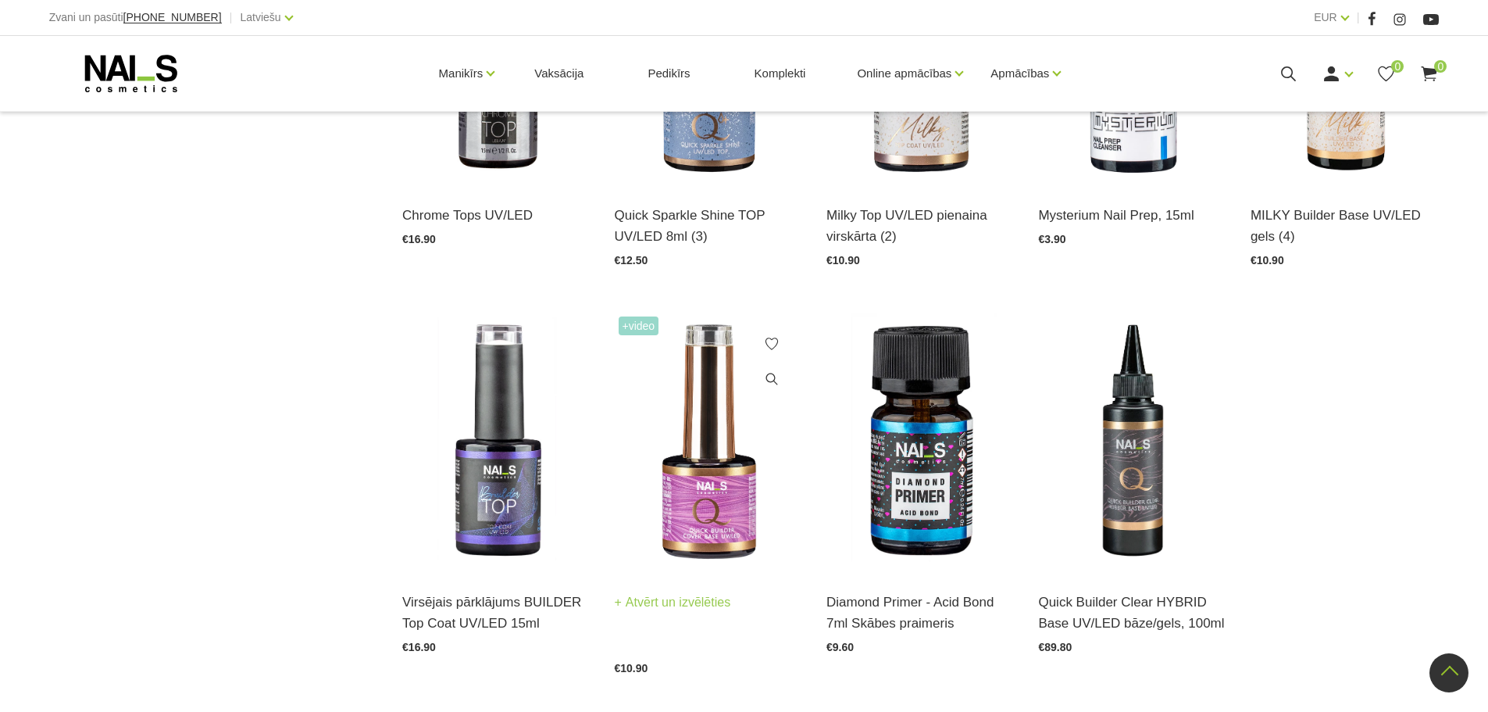
click at [655, 480] on img at bounding box center [709, 441] width 188 height 259
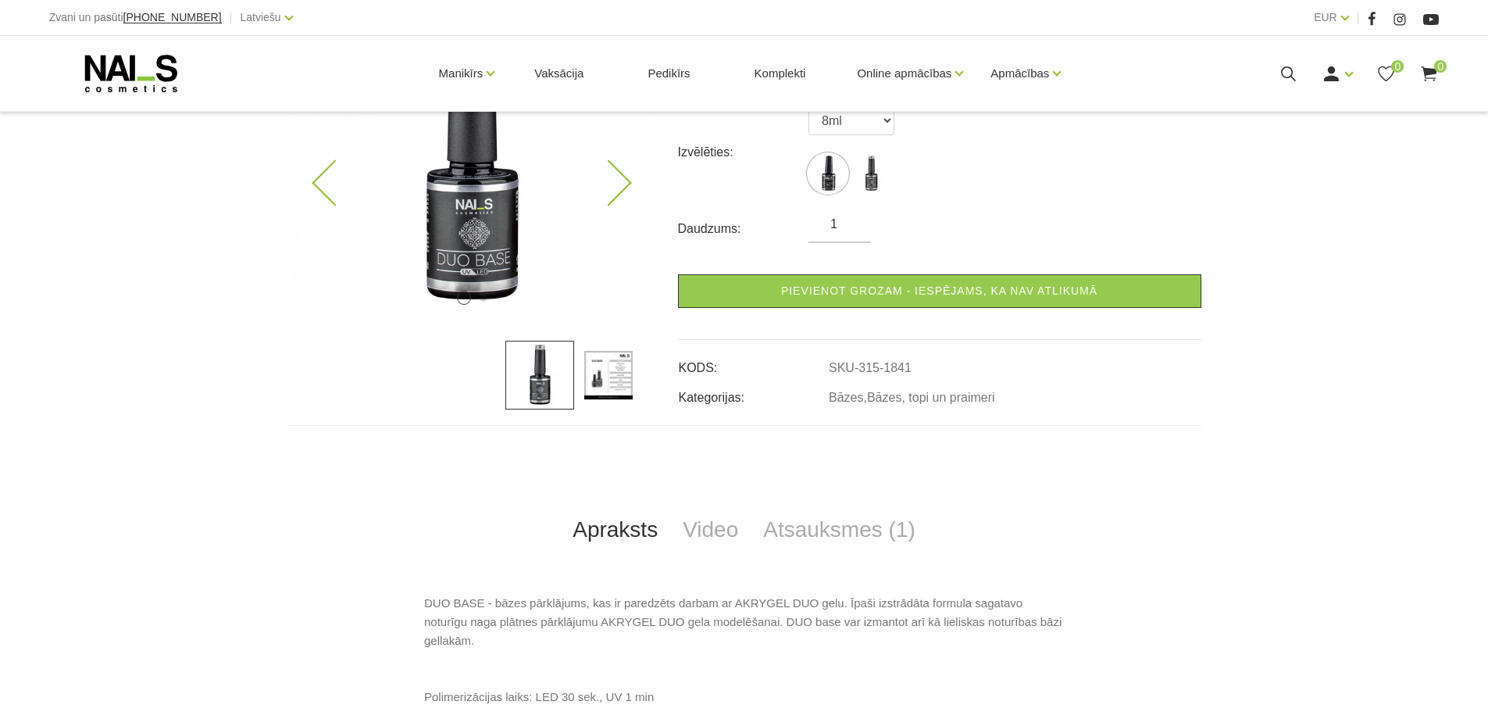
scroll to position [391, 0]
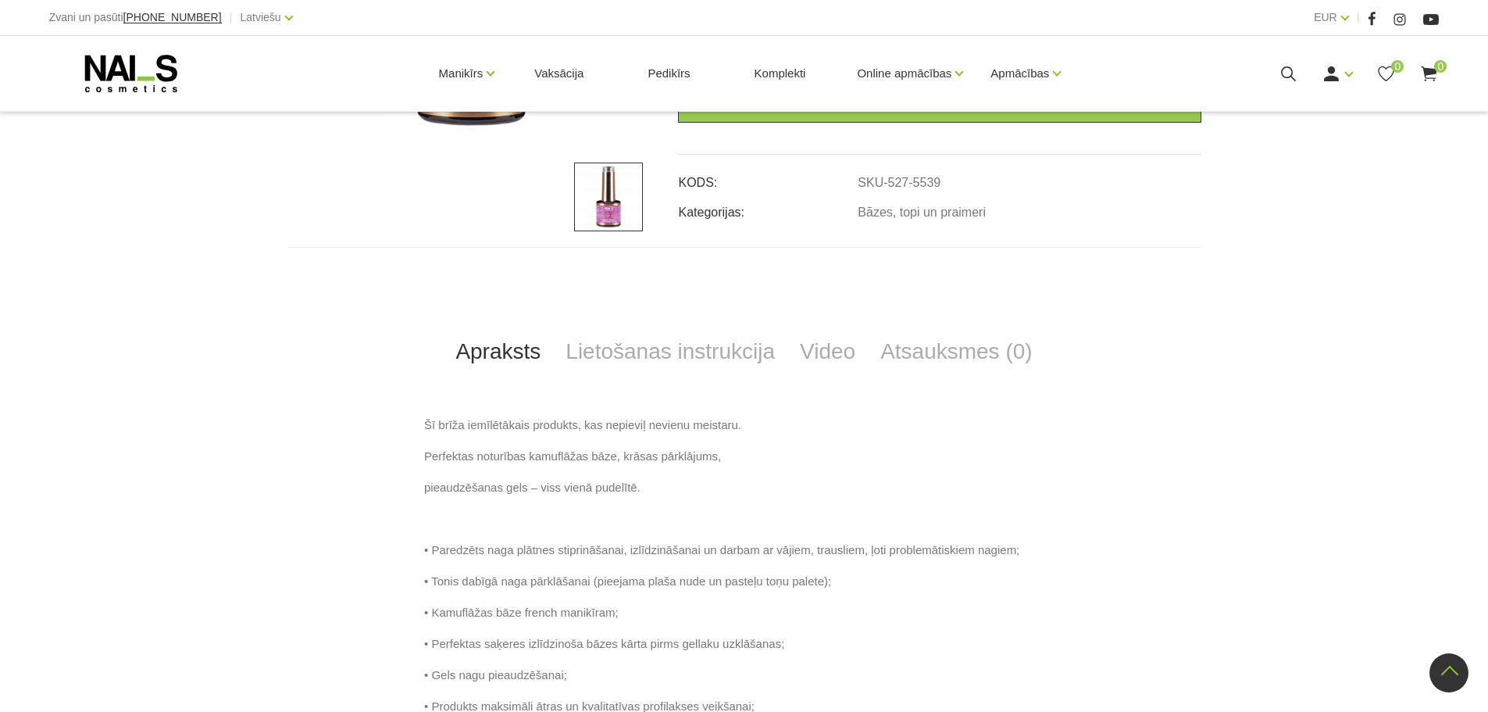
scroll to position [469, 0]
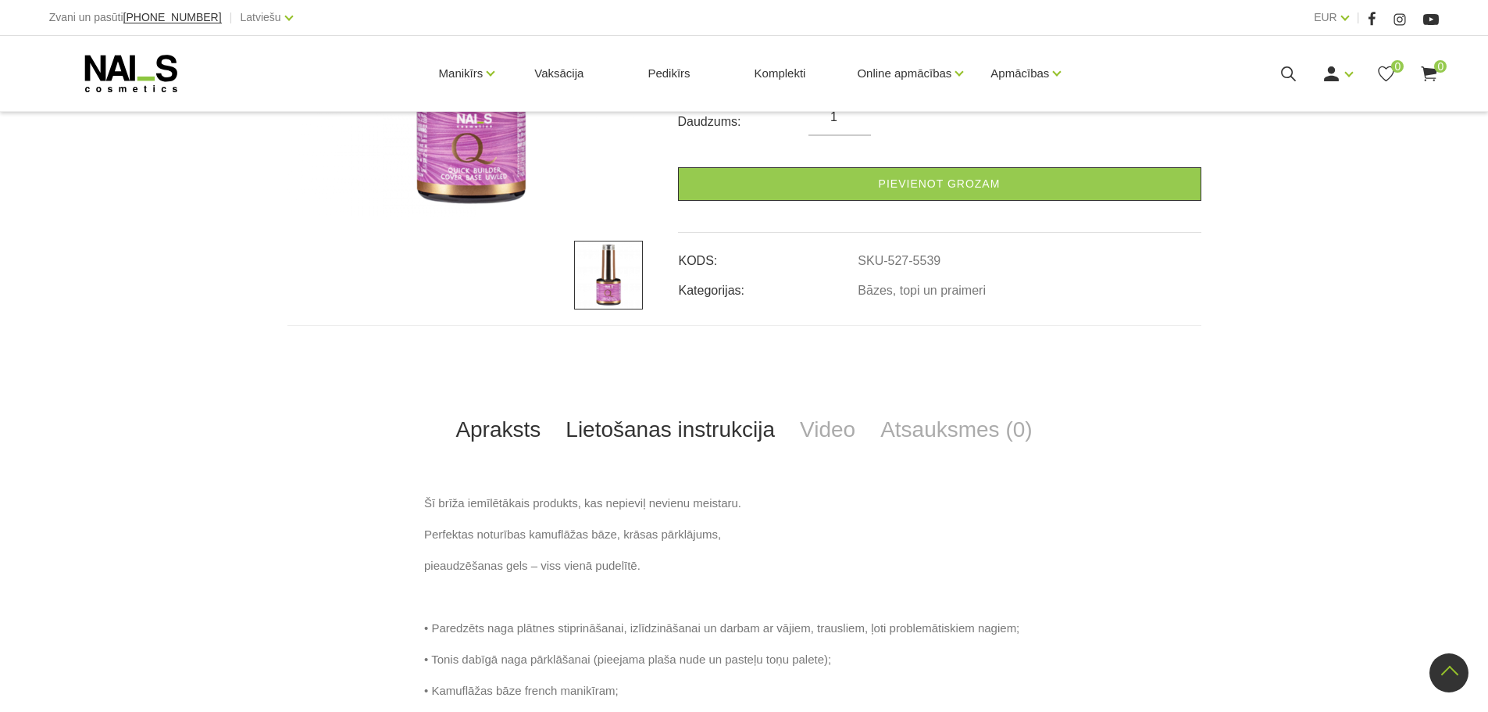
click at [655, 427] on link "Lietošanas instrukcija" at bounding box center [670, 430] width 234 height 52
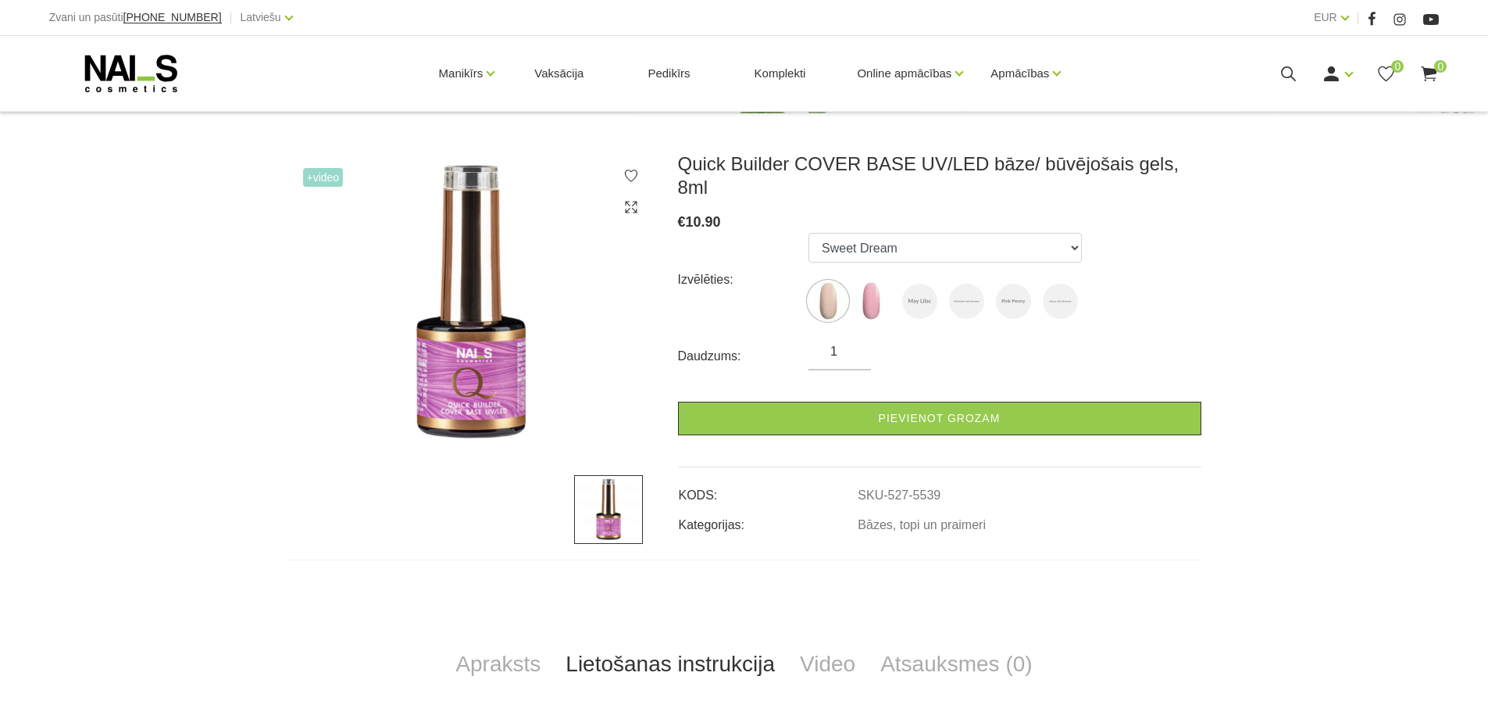
scroll to position [156, 0]
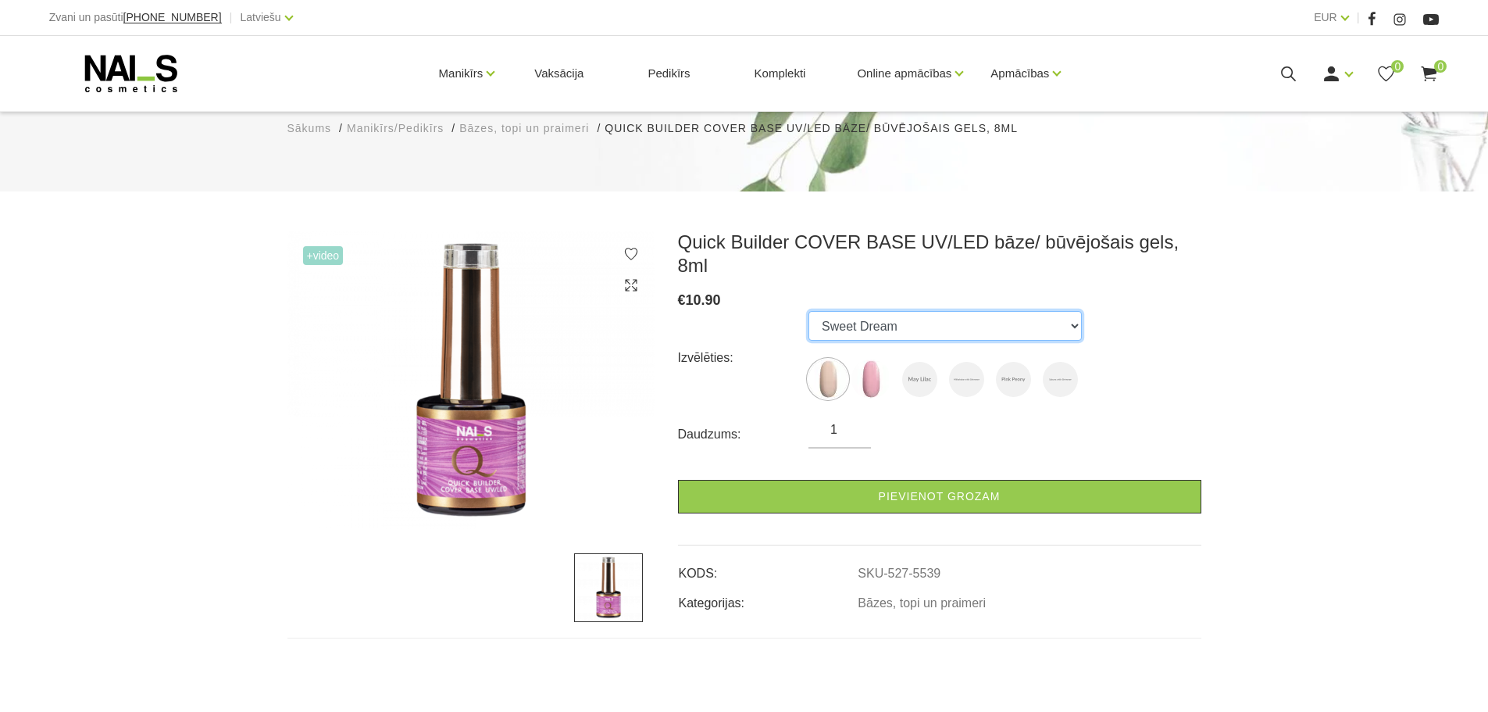
click at [922, 311] on select "Sweet Dream Sakura May Lilac Milkshake with Shimmer Pink Peony Sakura with Shim…" at bounding box center [944, 326] width 273 height 30
click at [1140, 323] on div "Izvēlēties: Sweet Dream Sakura May Lilac Milkshake with Shimmer Pink Peony Saku…" at bounding box center [939, 358] width 523 height 94
click at [1068, 362] on img at bounding box center [1060, 379] width 35 height 35
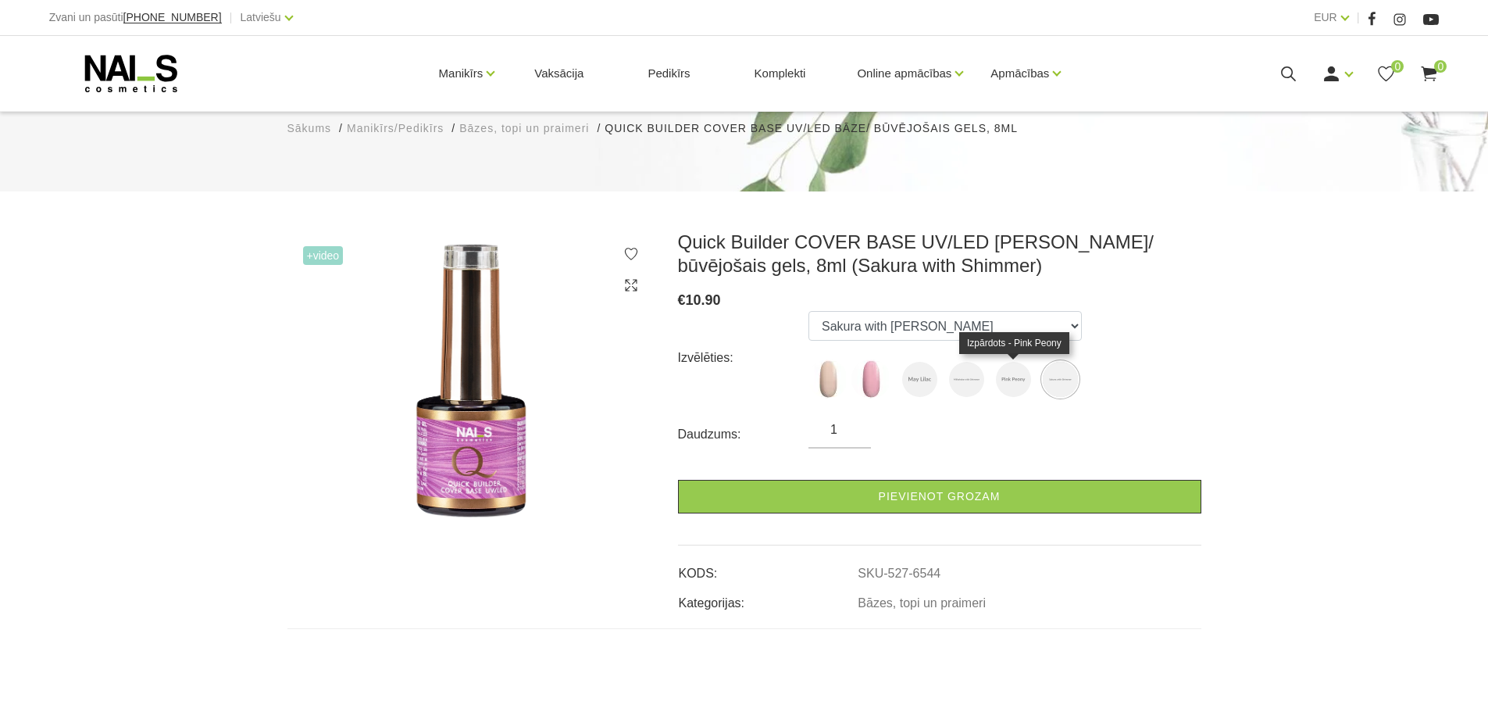
click at [1010, 379] on img at bounding box center [1013, 379] width 35 height 35
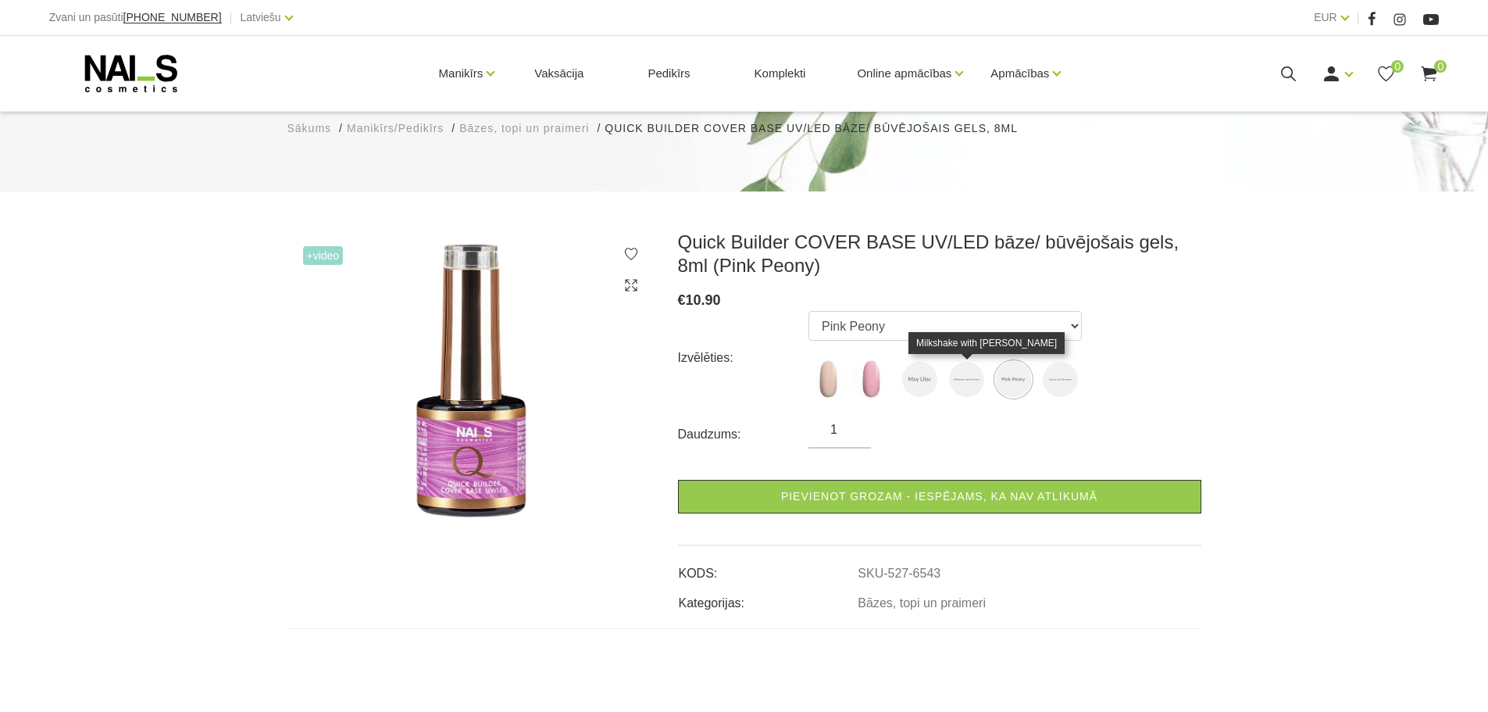
click at [979, 380] on img at bounding box center [966, 379] width 35 height 35
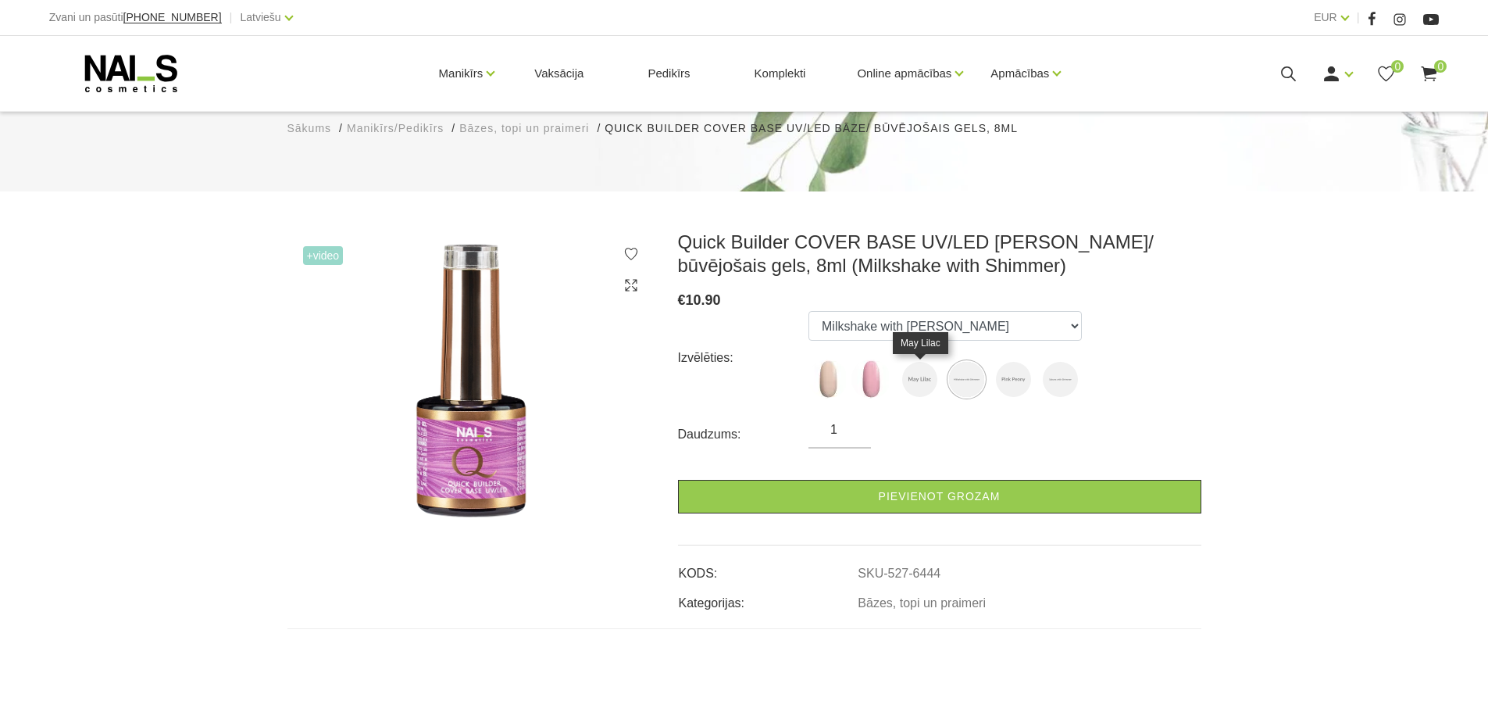
click at [904, 384] on img at bounding box center [919, 379] width 35 height 35
click at [855, 380] on img at bounding box center [870, 378] width 39 height 39
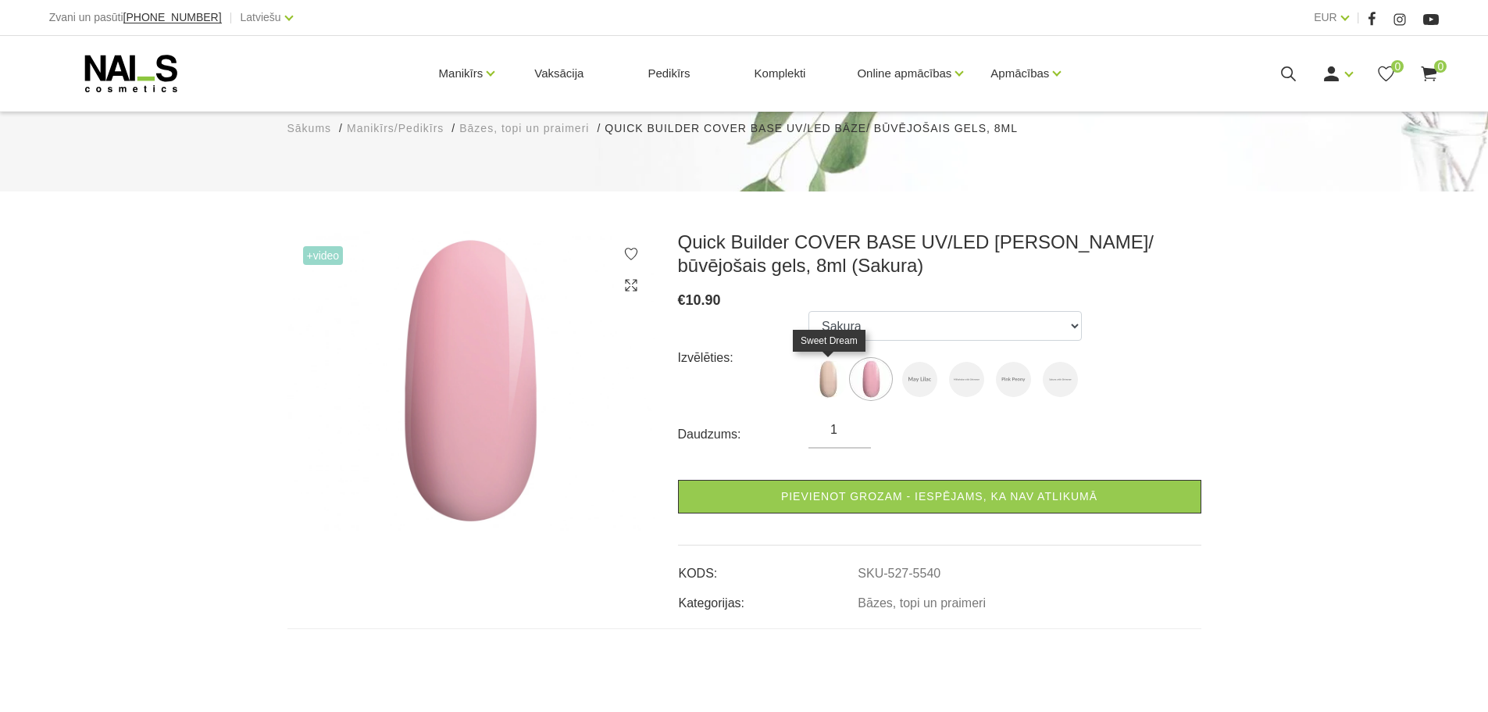
click at [830, 384] on img at bounding box center [827, 378] width 39 height 39
select select "5539"
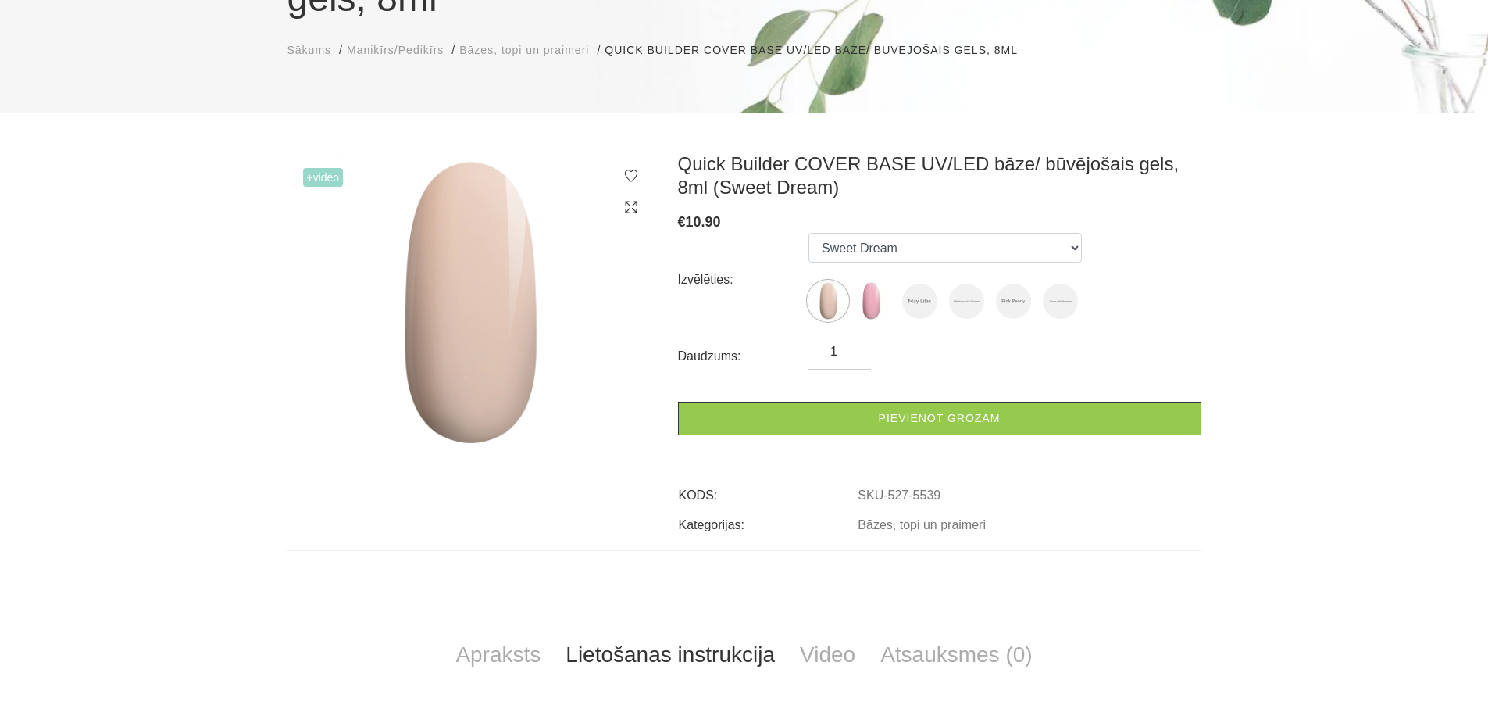
scroll to position [0, 0]
